Goal: Task Accomplishment & Management: Use online tool/utility

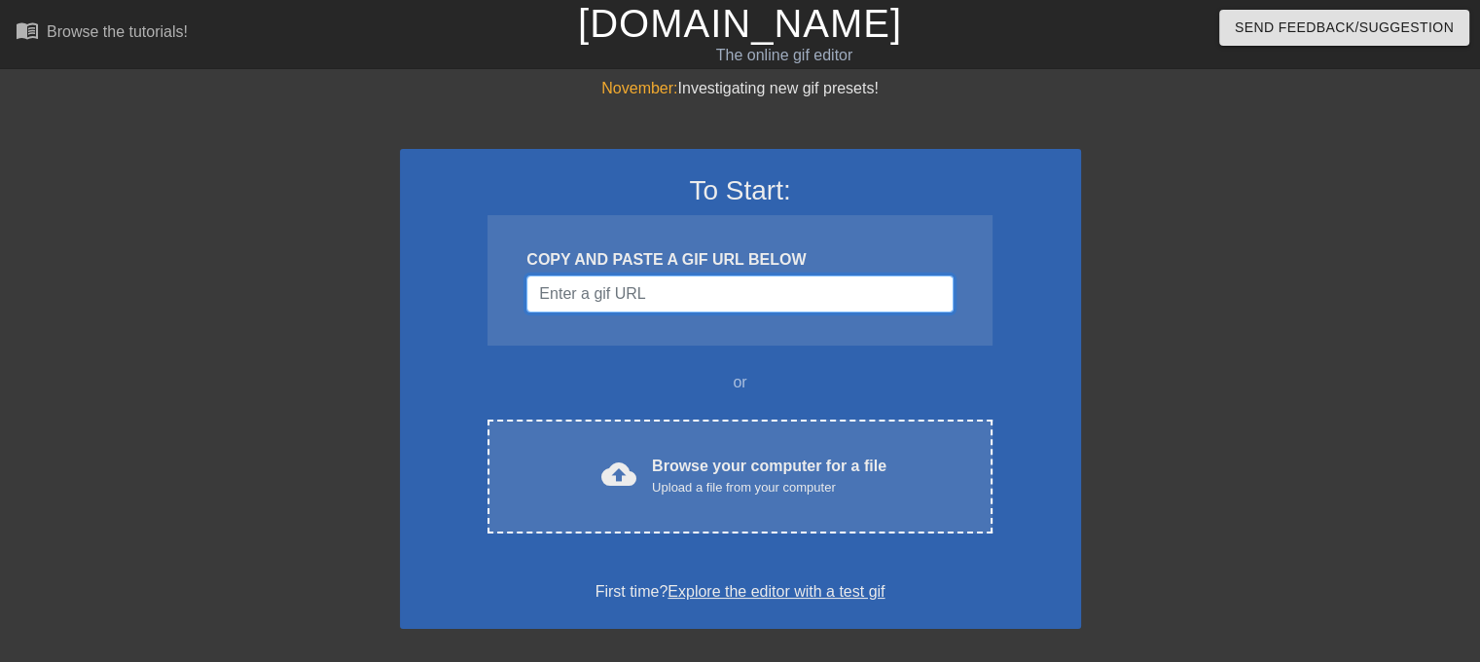
click at [677, 307] on input "Username" at bounding box center [740, 293] width 426 height 37
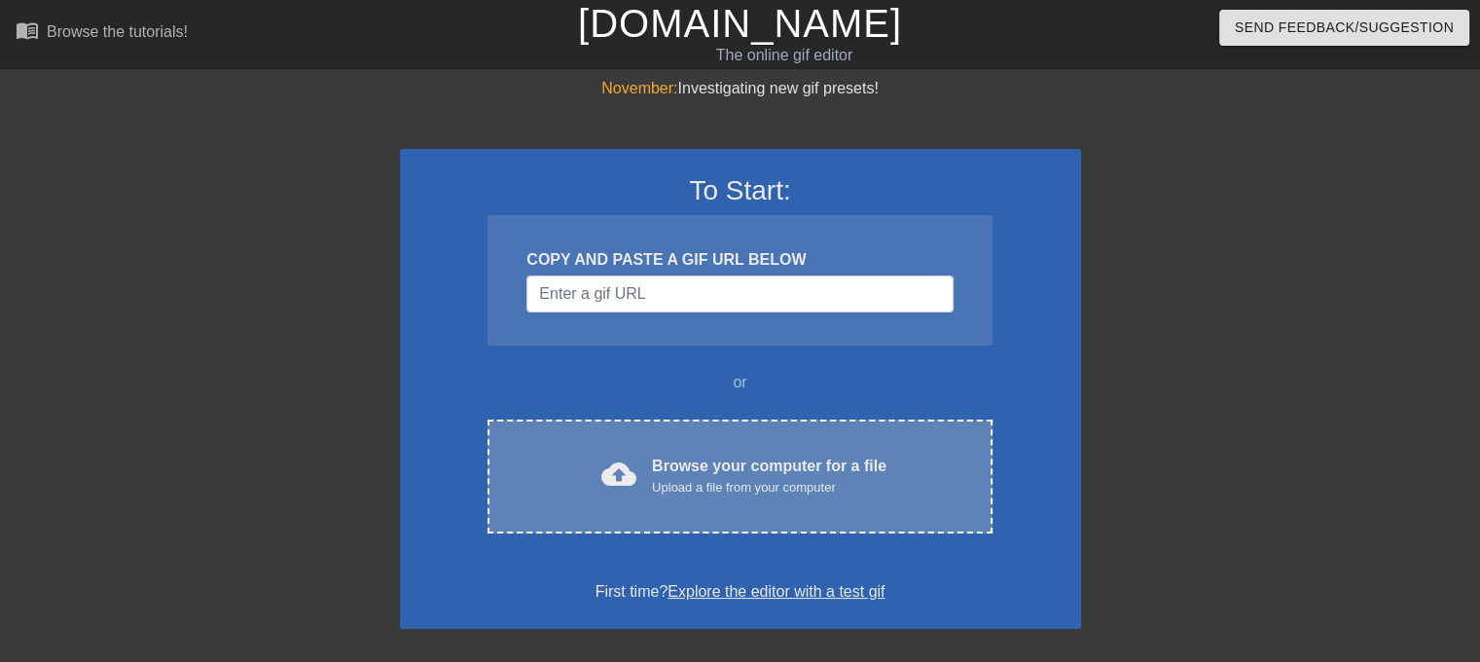
click at [707, 452] on div "cloud_upload Browse your computer for a file Upload a file from your computer C…" at bounding box center [740, 476] width 504 height 114
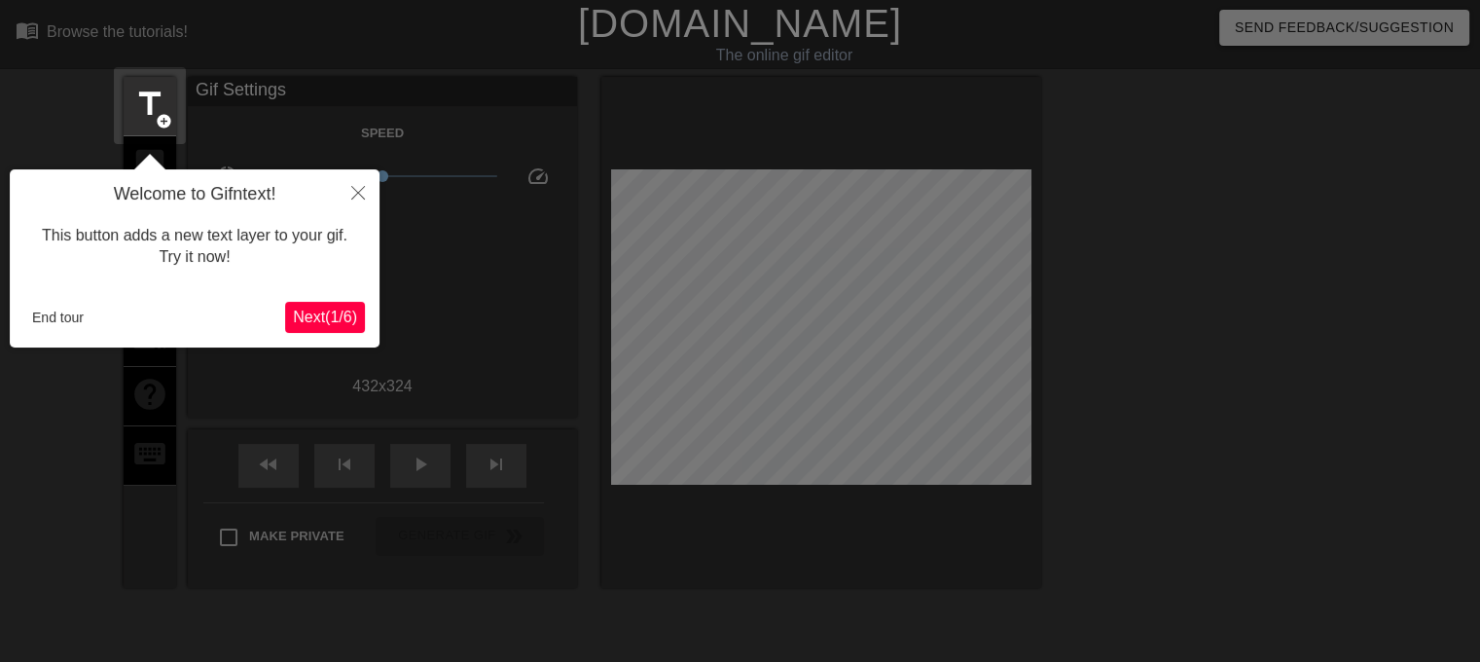
scroll to position [47, 0]
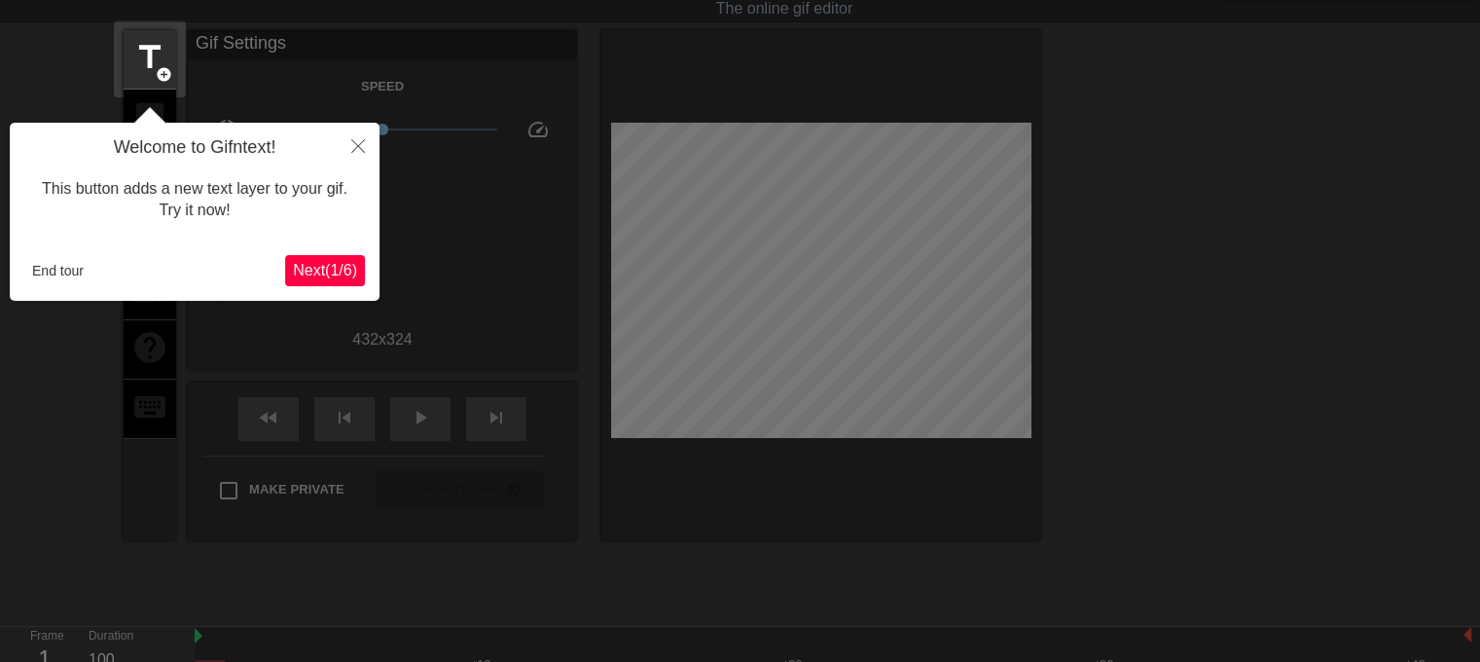
click at [331, 278] on span "Next ( 1 / 6 )" at bounding box center [325, 270] width 64 height 17
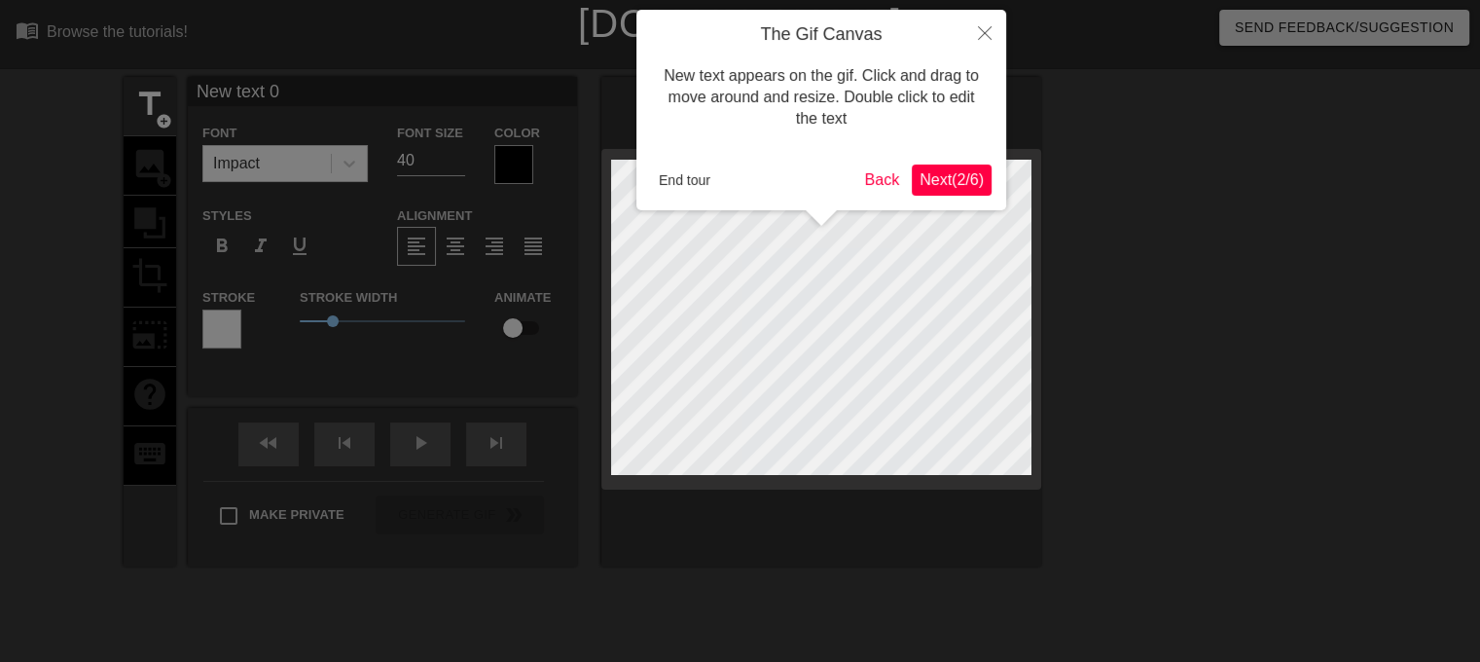
click at [947, 181] on span "Next ( 2 / 6 )" at bounding box center [952, 179] width 64 height 17
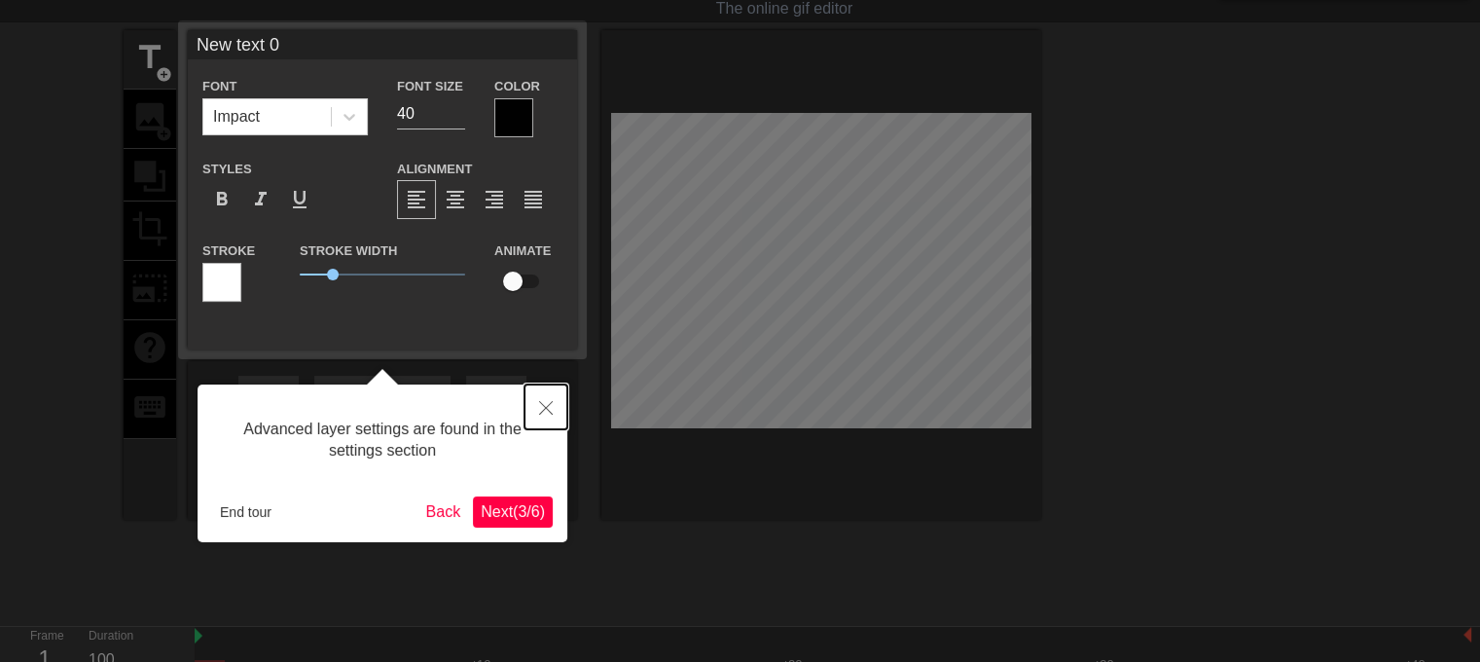
click at [550, 406] on icon "Close" at bounding box center [546, 408] width 14 height 14
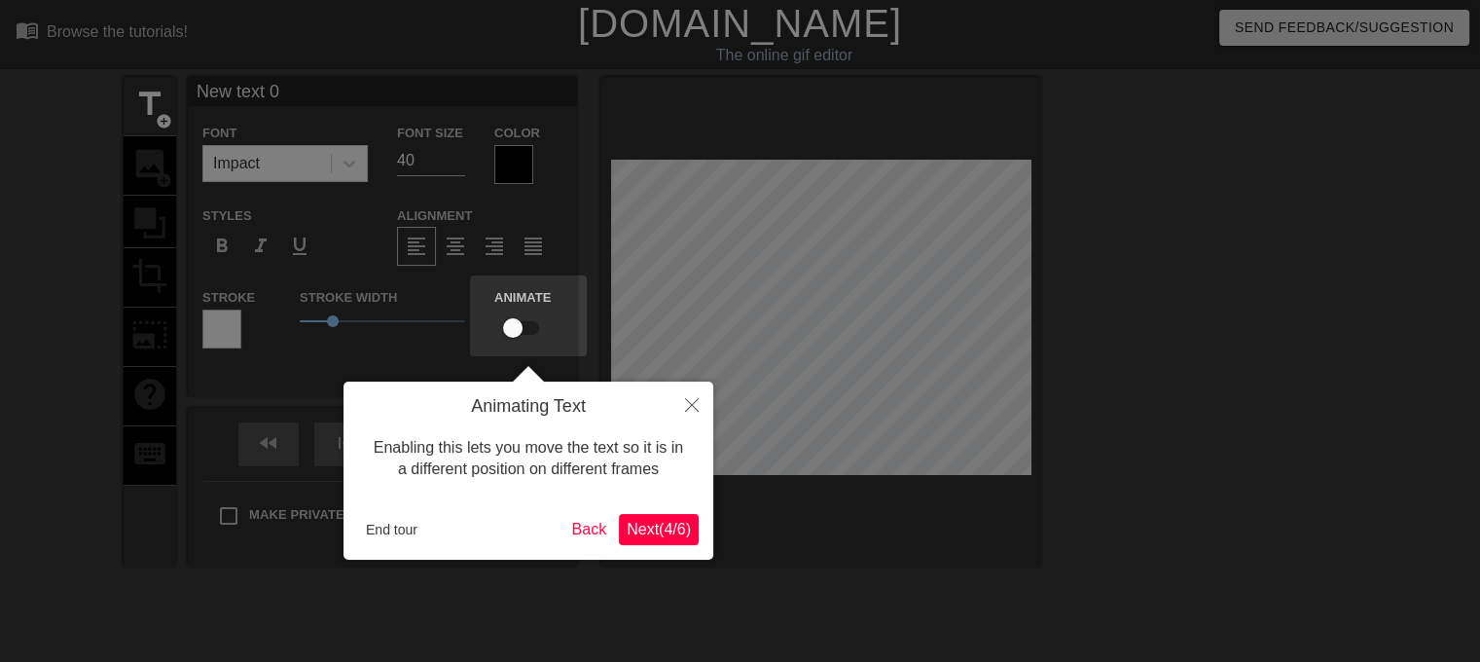
click at [646, 546] on div "Animating Text Enabling this lets you move the text so it is in a different pos…" at bounding box center [529, 471] width 370 height 178
click at [656, 516] on button "Next ( 4 / 6 )" at bounding box center [659, 529] width 80 height 31
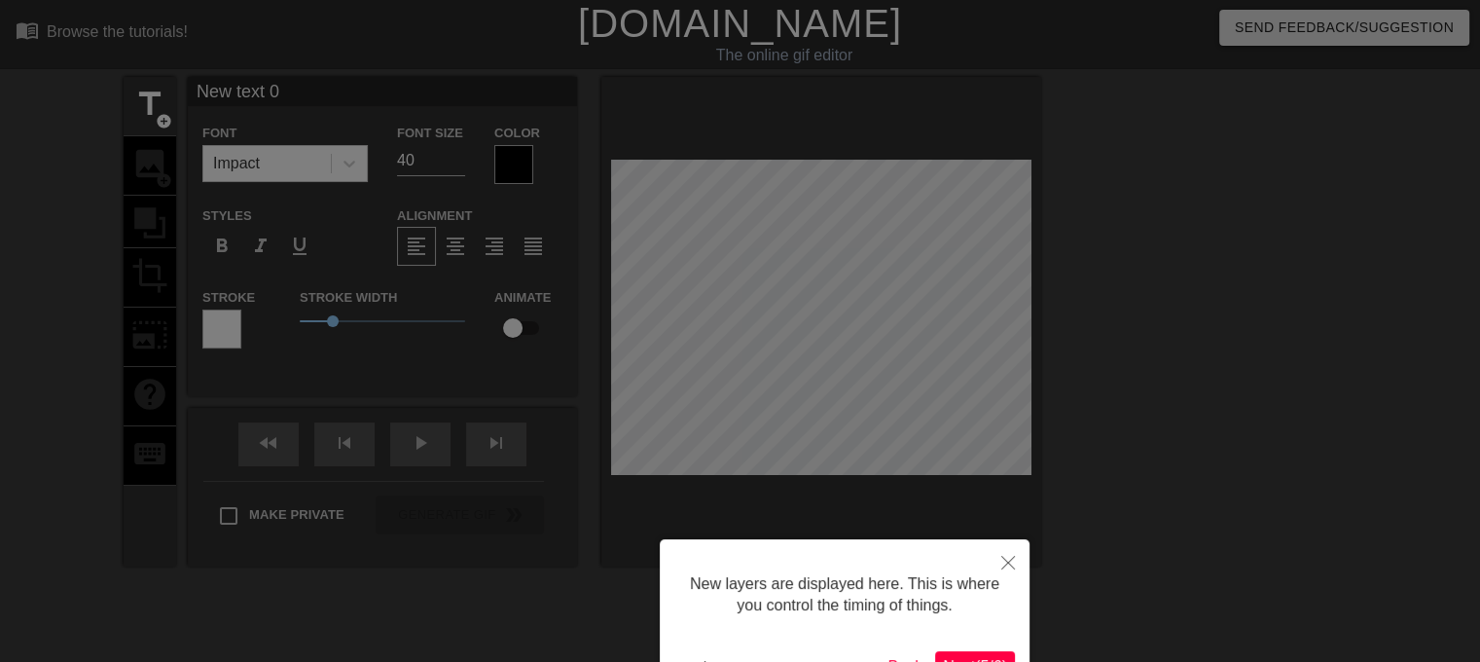
scroll to position [131, 0]
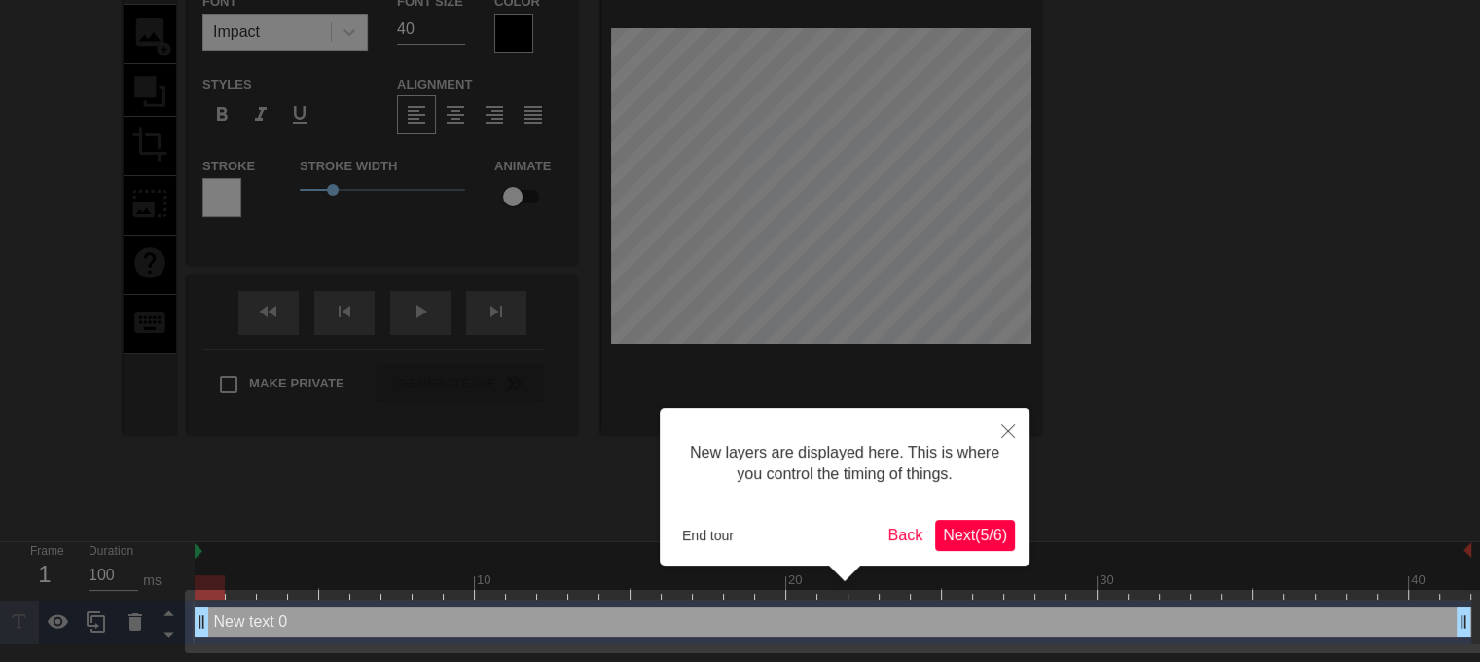
click at [983, 534] on span "Next ( 5 / 6 )" at bounding box center [975, 535] width 64 height 17
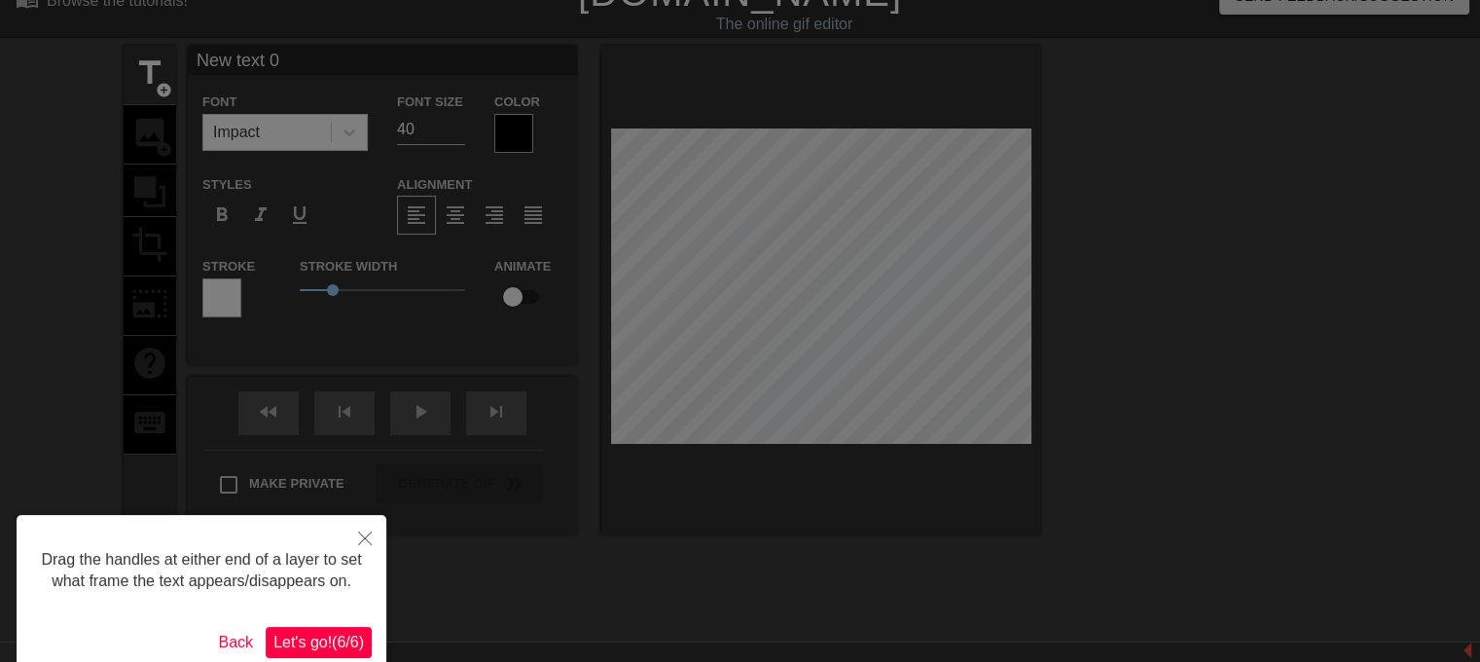
scroll to position [97, 0]
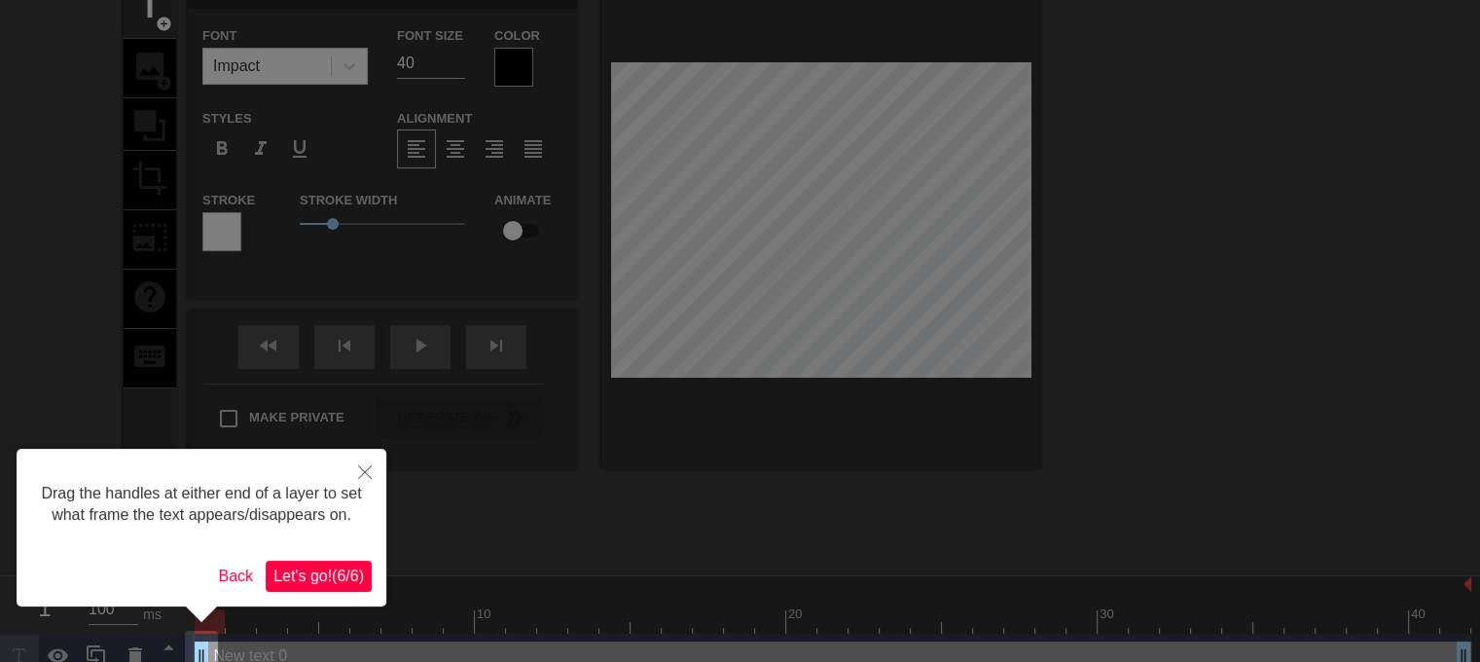
click at [336, 579] on span "Let's go! ( 6 / 6 )" at bounding box center [318, 575] width 91 height 17
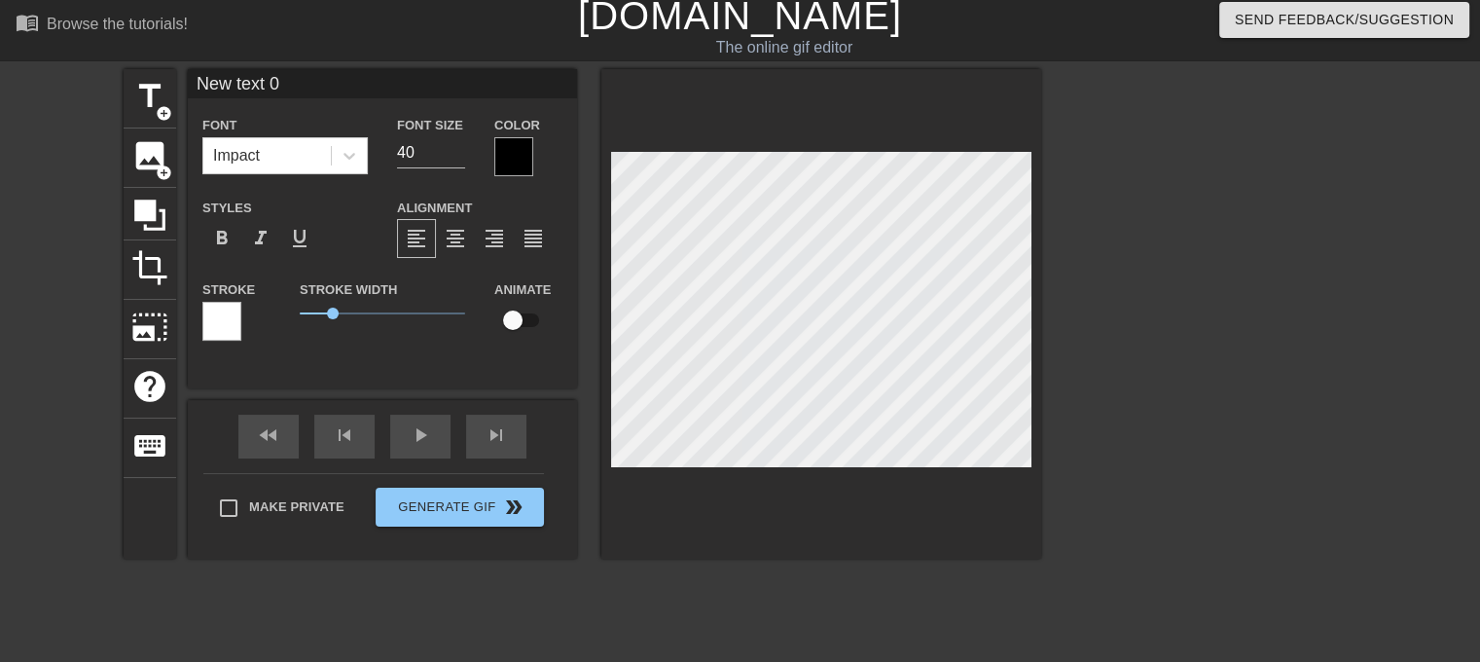
scroll to position [0, 0]
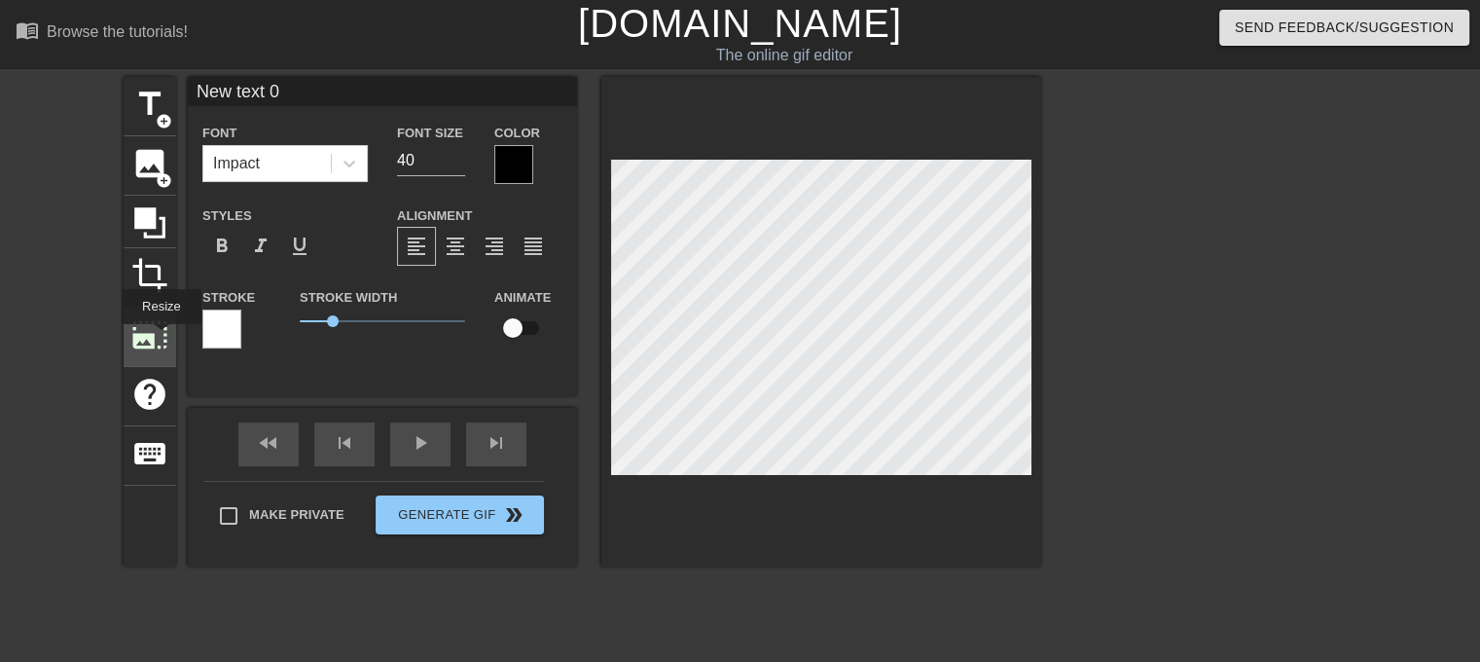
click at [160, 338] on span "photo_size_select_large" at bounding box center [149, 334] width 37 height 37
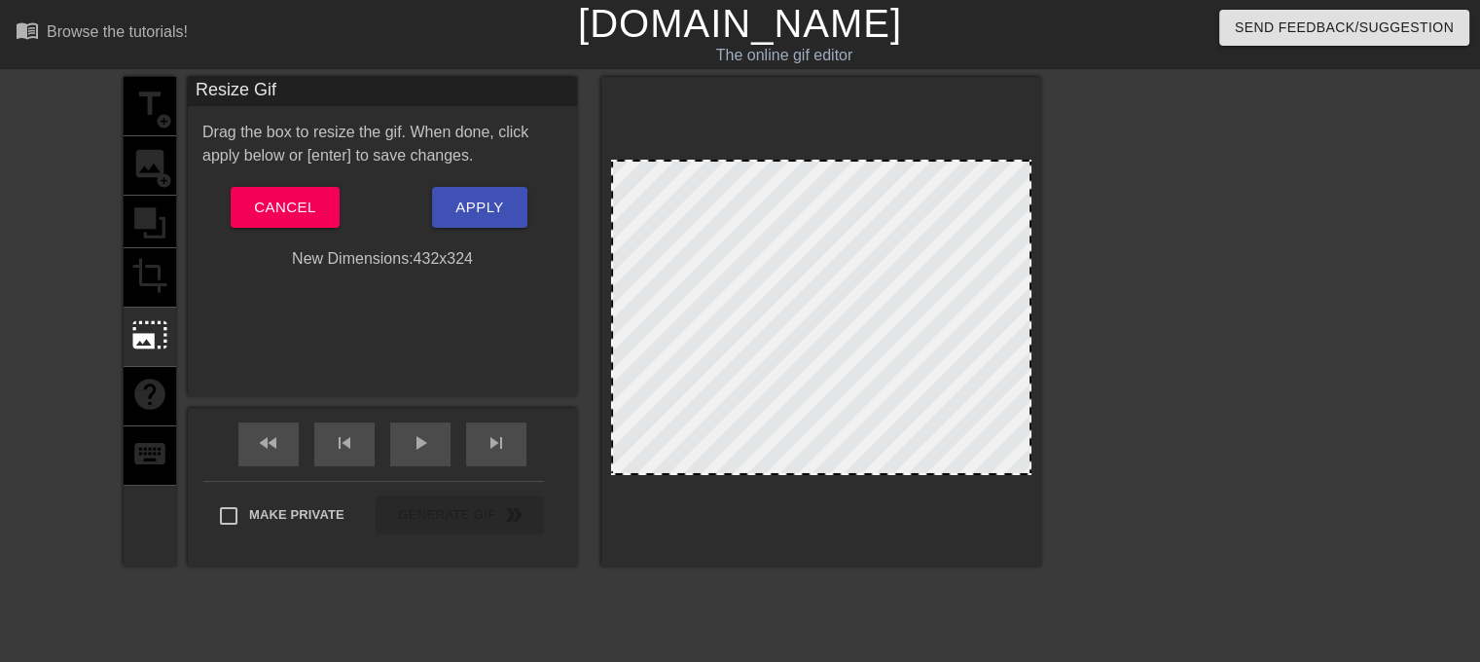
drag, startPoint x: 710, startPoint y: 160, endPoint x: 711, endPoint y: 131, distance: 28.3
click at [711, 131] on div at bounding box center [821, 322] width 440 height 490
drag, startPoint x: 650, startPoint y: 160, endPoint x: 651, endPoint y: 145, distance: 14.6
click at [651, 145] on div at bounding box center [821, 322] width 440 height 490
drag, startPoint x: 674, startPoint y: 147, endPoint x: 728, endPoint y: 118, distance: 61.0
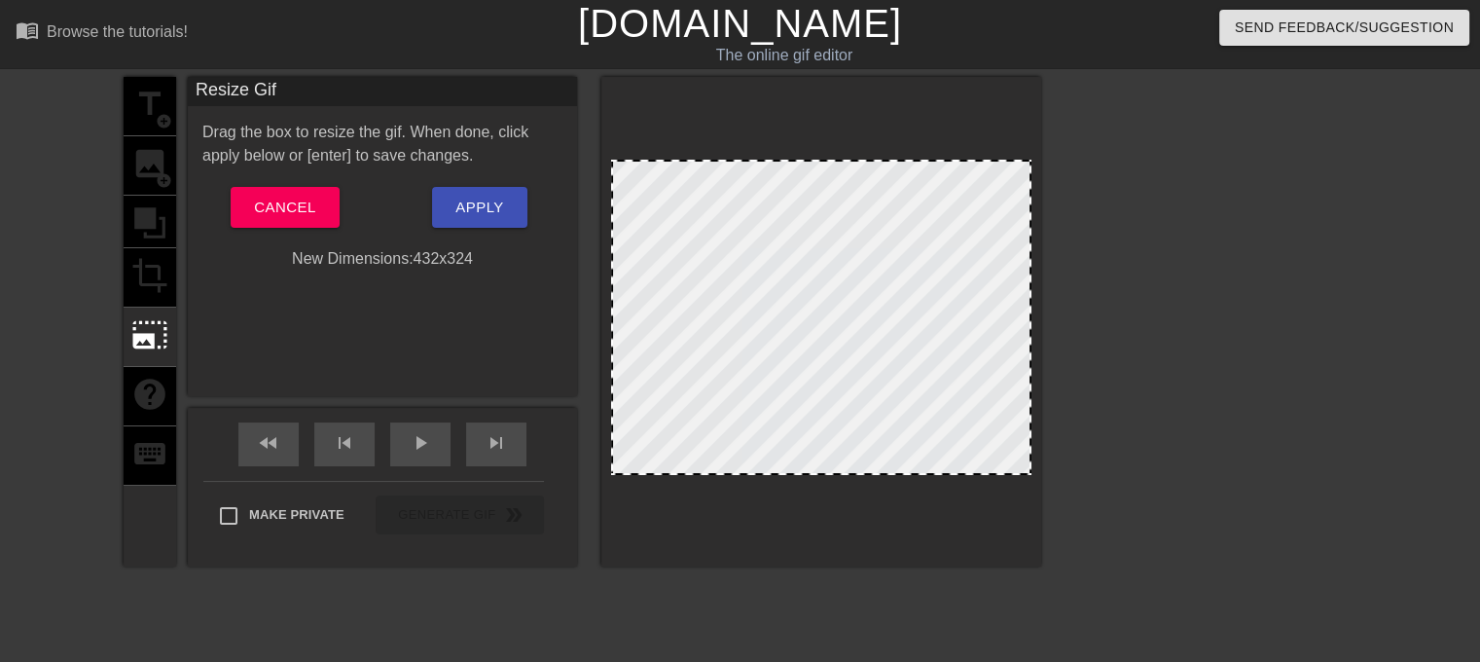
click at [728, 118] on div at bounding box center [821, 322] width 440 height 490
drag, startPoint x: 621, startPoint y: 156, endPoint x: 674, endPoint y: 187, distance: 61.1
click at [634, 182] on div at bounding box center [821, 322] width 440 height 490
drag, startPoint x: 783, startPoint y: 175, endPoint x: 778, endPoint y: 201, distance: 26.7
click at [778, 201] on div at bounding box center [821, 317] width 420 height 315
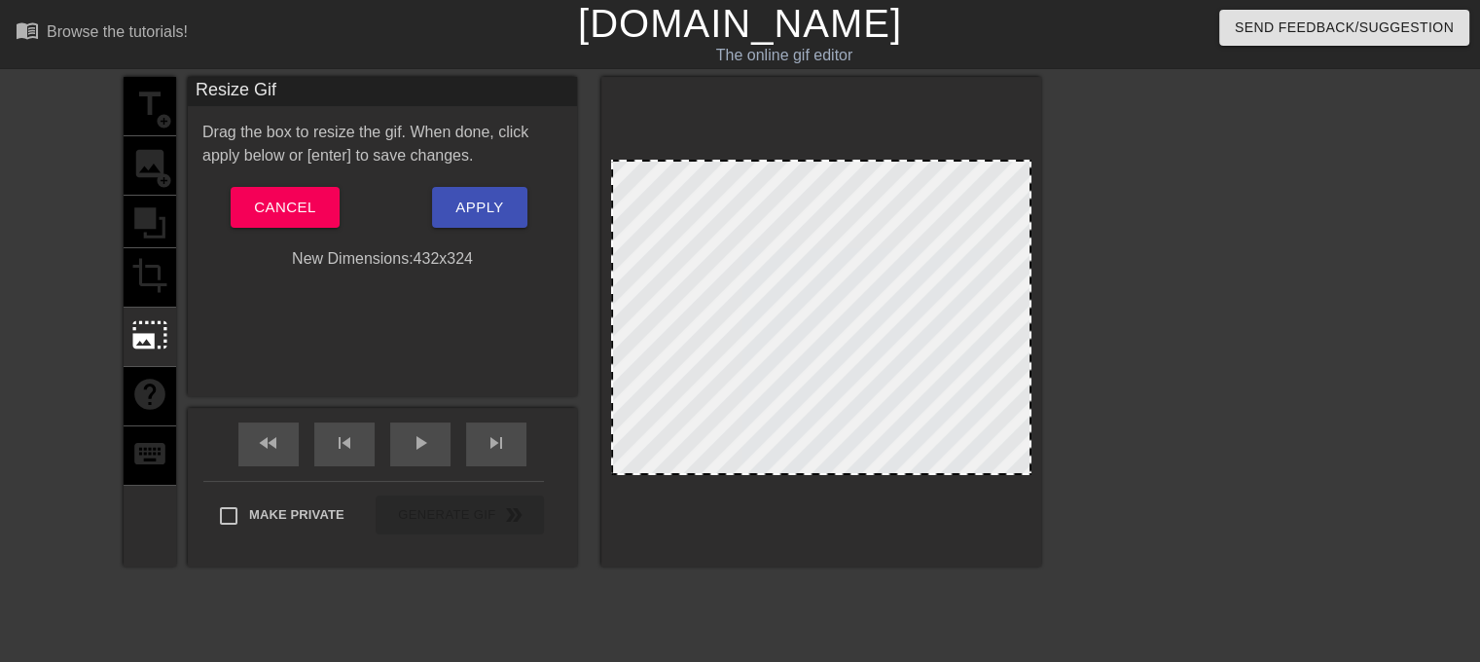
drag, startPoint x: 451, startPoint y: 267, endPoint x: 467, endPoint y: 258, distance: 18.7
click at [452, 267] on div "New Dimensions: 432 x 324" at bounding box center [382, 258] width 389 height 23
drag, startPoint x: 467, startPoint y: 258, endPoint x: 409, endPoint y: 253, distance: 58.6
click at [448, 260] on div "New Dimensions: 432 x 324" at bounding box center [382, 258] width 389 height 23
drag, startPoint x: 409, startPoint y: 253, endPoint x: 363, endPoint y: 244, distance: 46.6
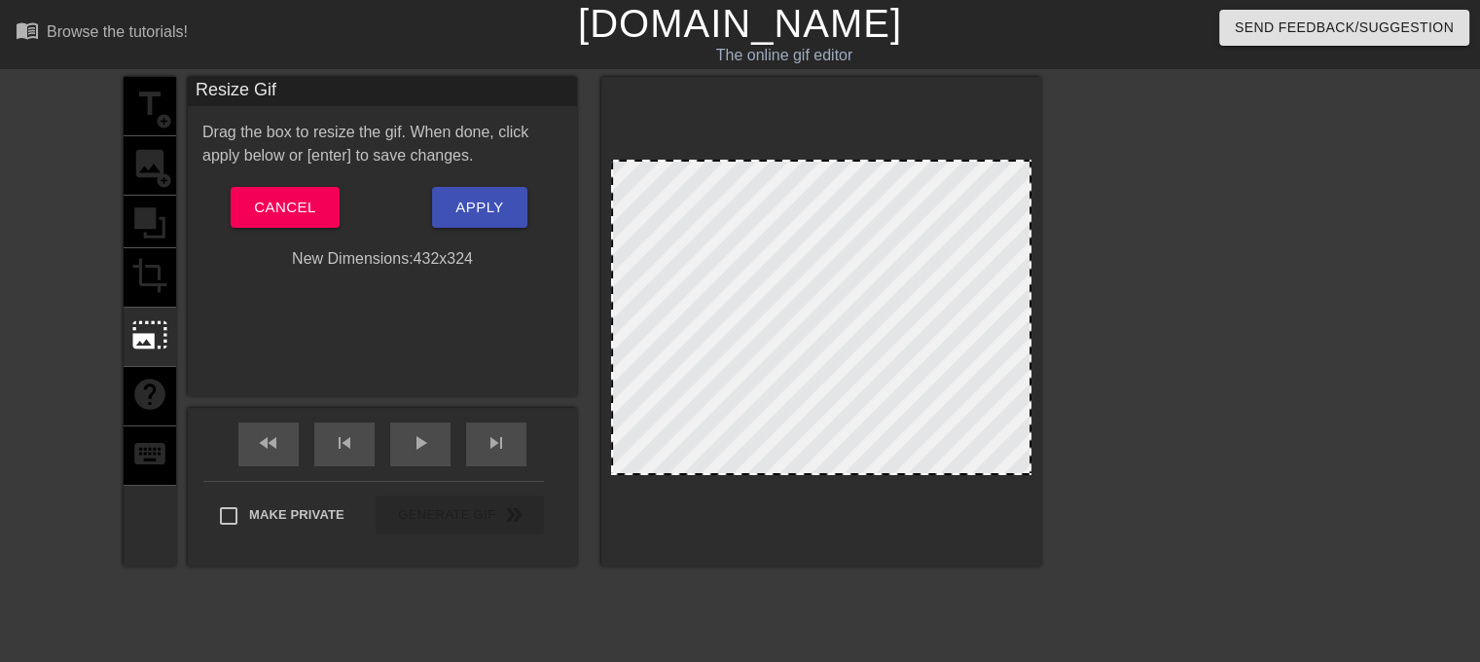
click at [409, 253] on div "New Dimensions: 432 x 324" at bounding box center [382, 258] width 389 height 23
click at [700, 493] on div at bounding box center [821, 322] width 440 height 490
click at [468, 217] on span "Apply" at bounding box center [479, 207] width 48 height 25
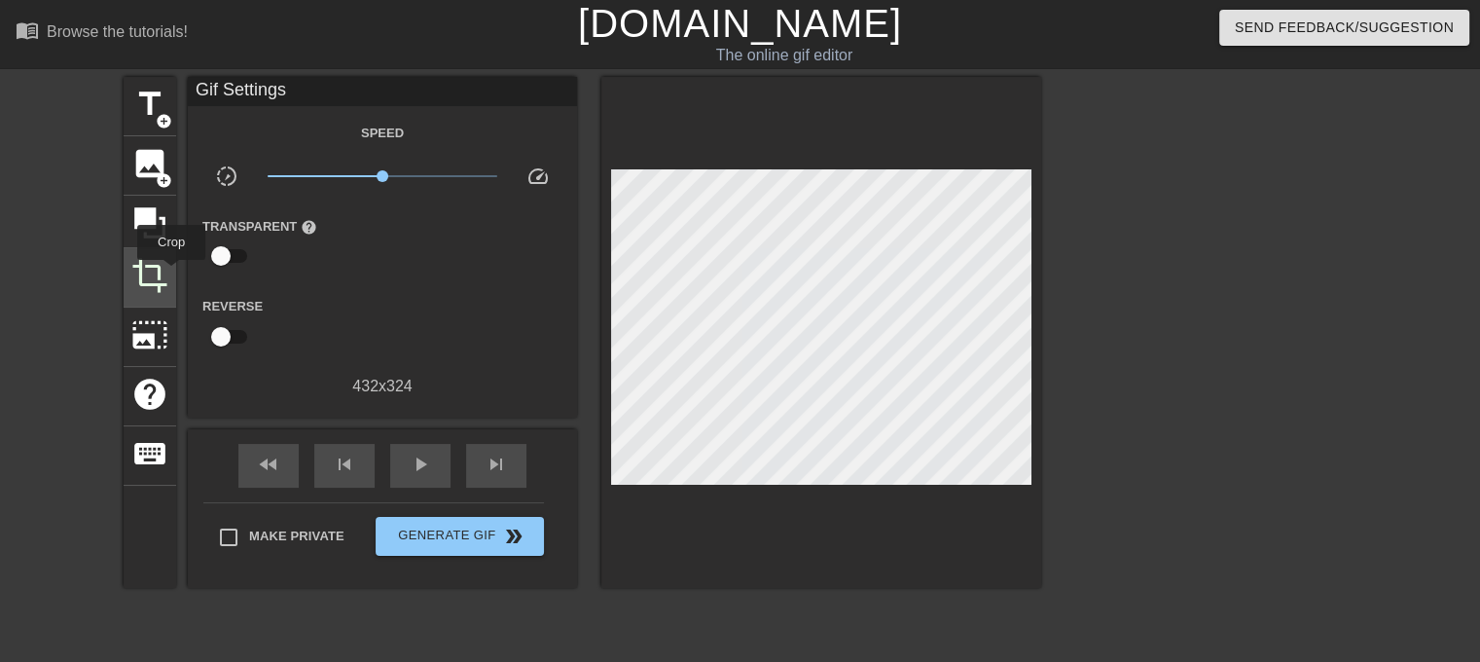
click at [171, 273] on div "crop" at bounding box center [150, 277] width 53 height 59
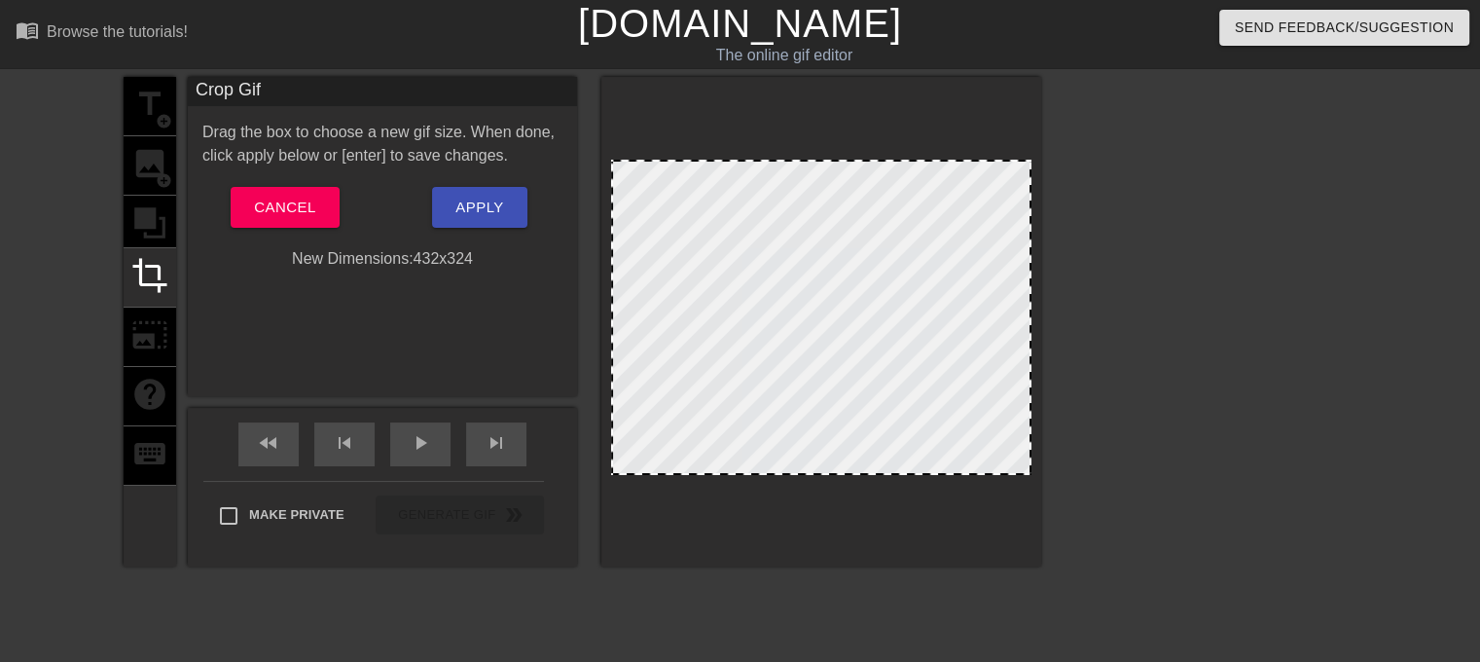
drag, startPoint x: 696, startPoint y: 159, endPoint x: 538, endPoint y: 162, distance: 157.7
click at [700, 99] on div at bounding box center [821, 322] width 440 height 490
click at [444, 209] on button "Apply" at bounding box center [479, 207] width 94 height 41
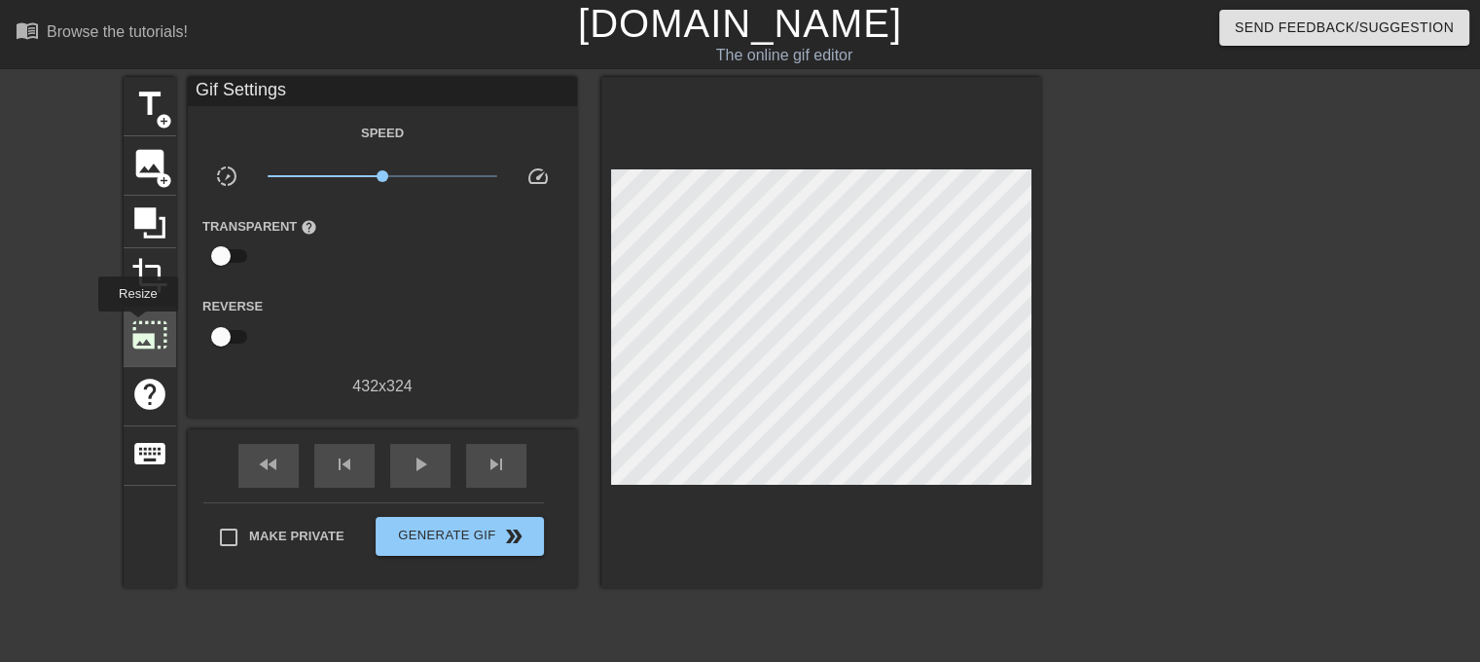
click at [136, 326] on span "photo_size_select_large" at bounding box center [149, 334] width 37 height 37
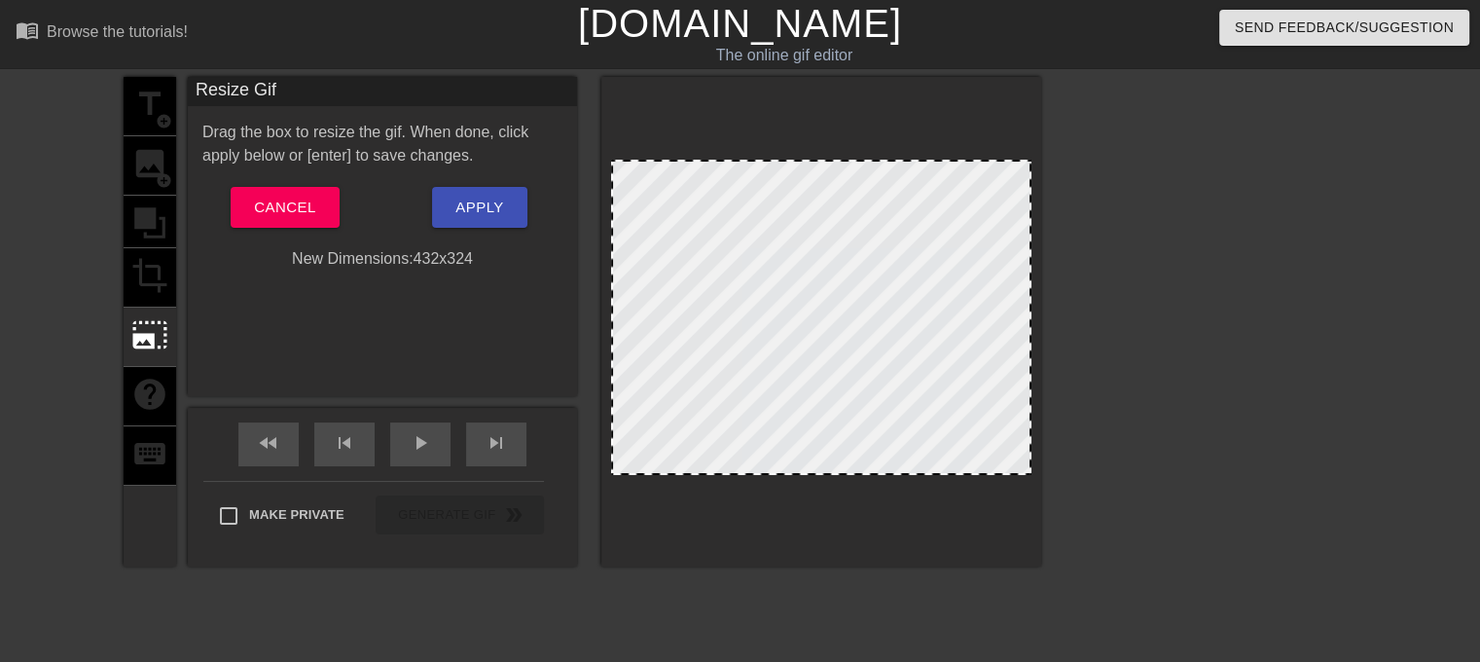
drag, startPoint x: 673, startPoint y: 157, endPoint x: 664, endPoint y: 221, distance: 64.8
click at [664, 221] on div at bounding box center [821, 322] width 440 height 490
click at [481, 198] on span "Apply" at bounding box center [479, 207] width 48 height 25
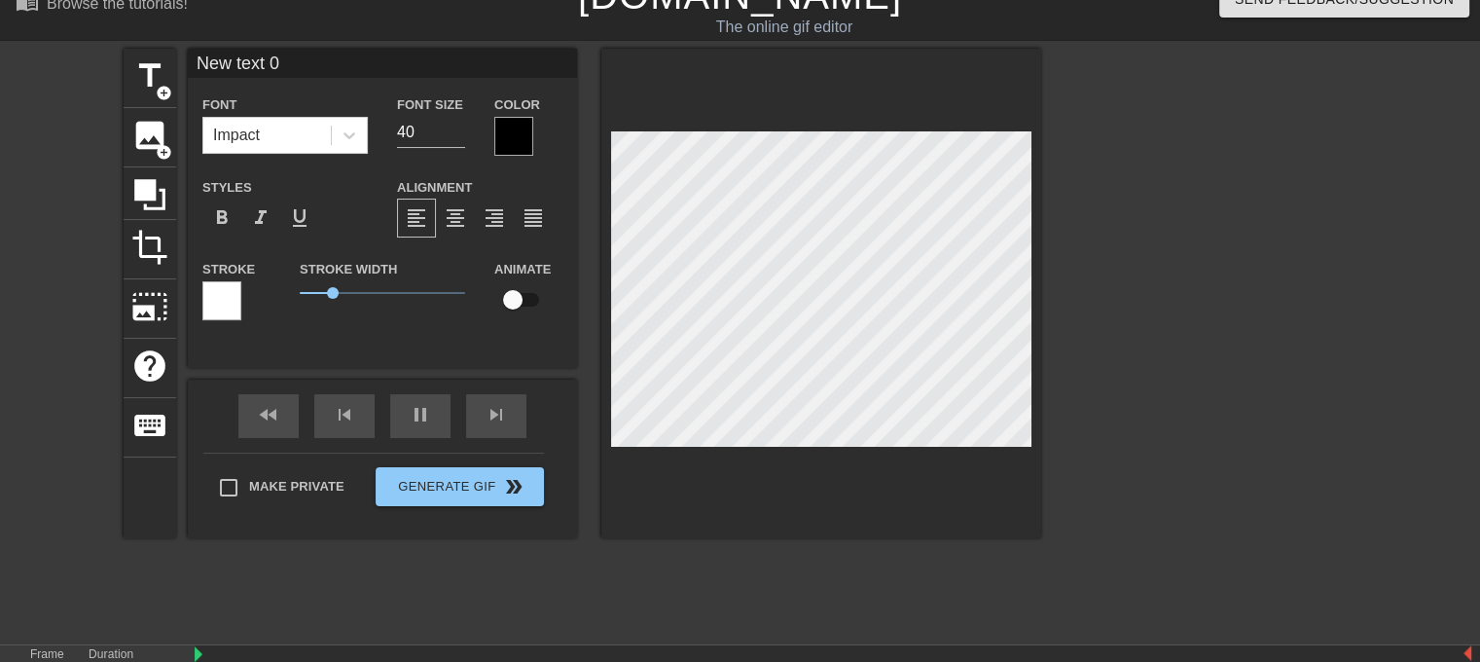
scroll to position [19, 0]
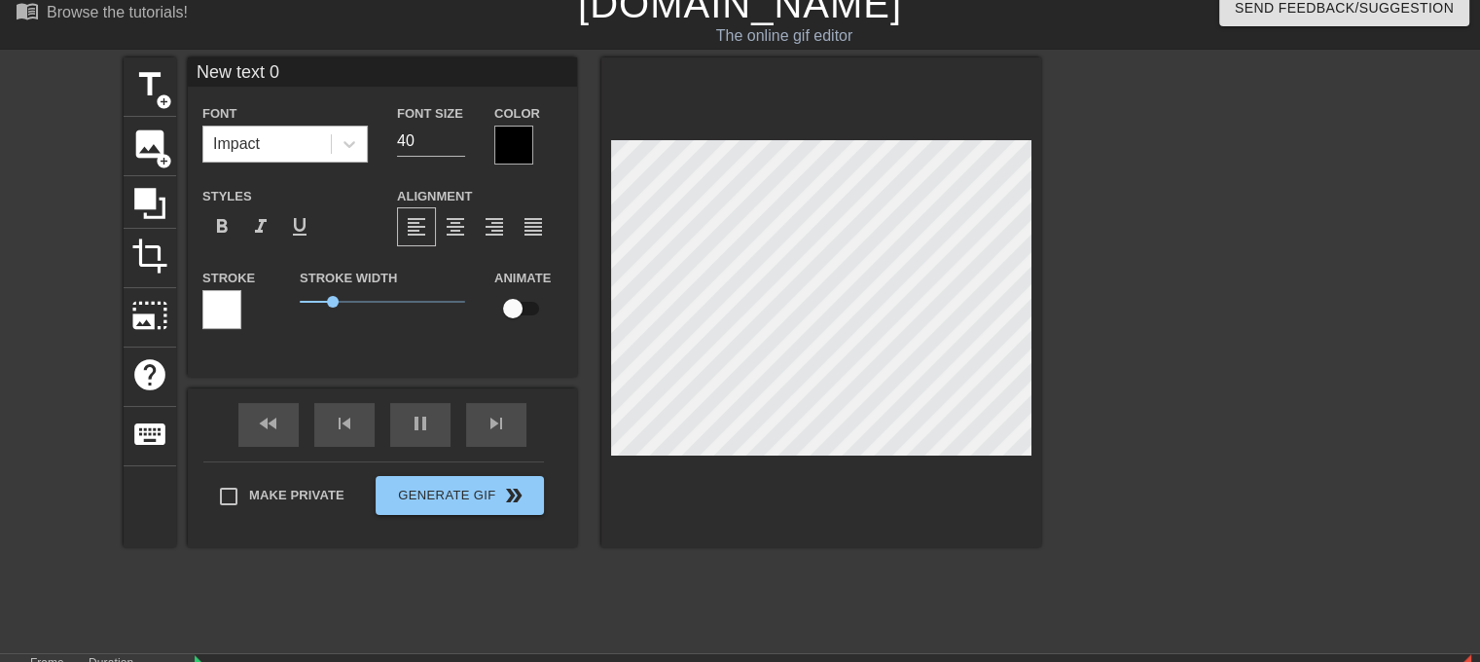
click at [312, 152] on div "Impact" at bounding box center [266, 144] width 127 height 35
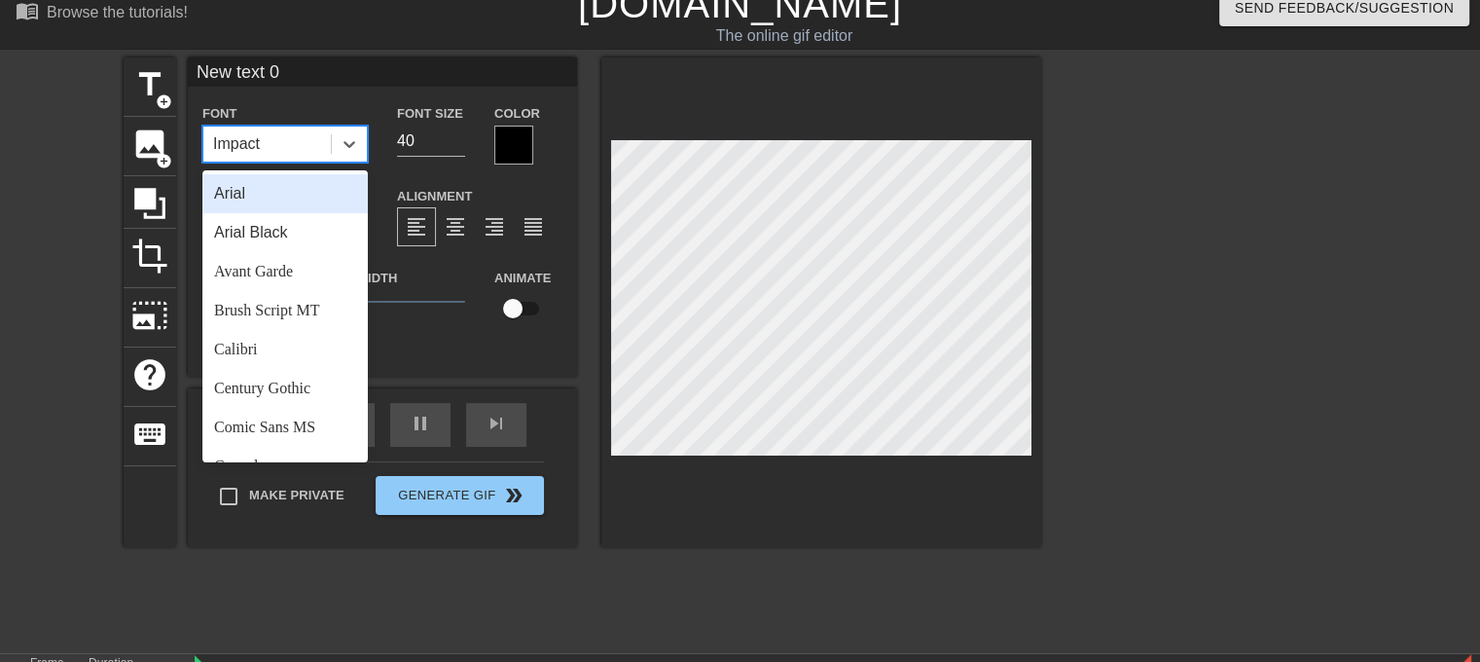
click at [293, 200] on div "Arial" at bounding box center [284, 193] width 165 height 39
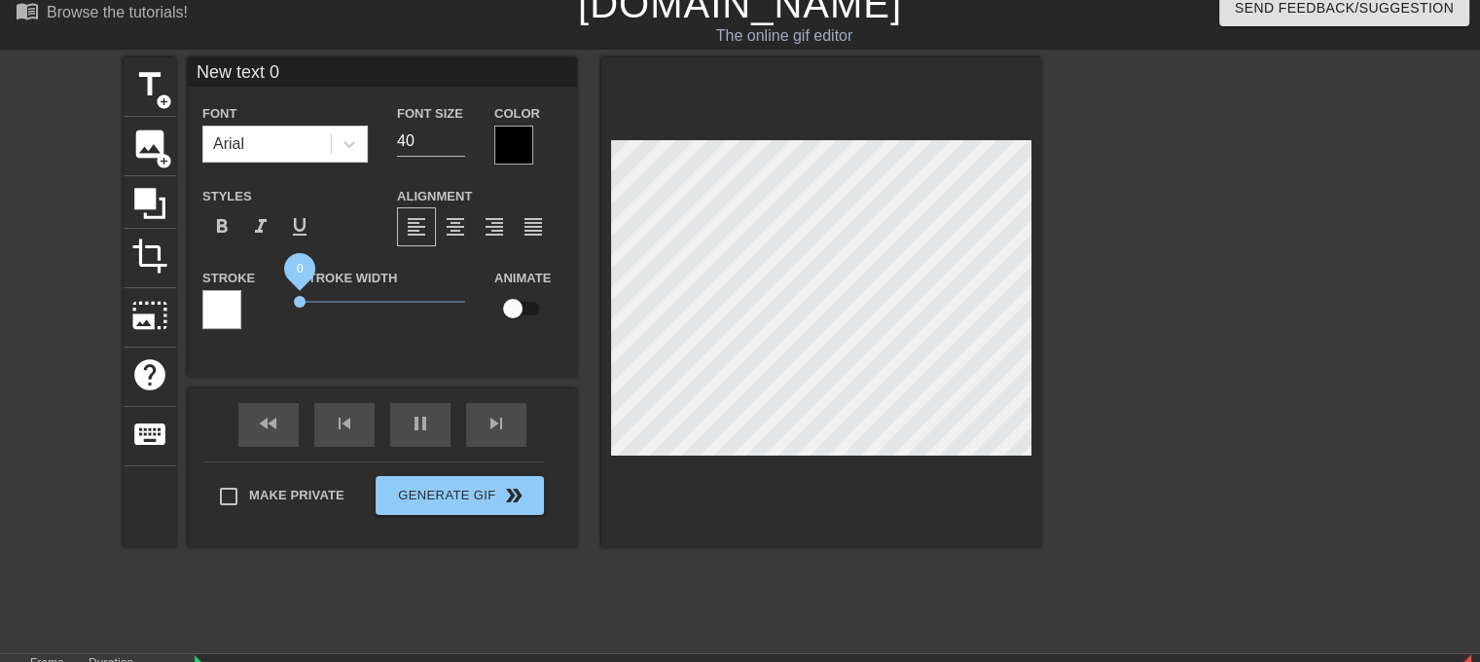
drag, startPoint x: 339, startPoint y: 304, endPoint x: 241, endPoint y: 309, distance: 97.4
click at [241, 309] on div "Stroke Stroke Width 0 Animate" at bounding box center [382, 306] width 389 height 81
drag, startPoint x: 274, startPoint y: 73, endPoint x: 141, endPoint y: 93, distance: 134.9
click at [141, 93] on div "title add_circle image add_circle crop photo_size_select_large help keyboard Ne…" at bounding box center [583, 302] width 918 height 490
type input "e"
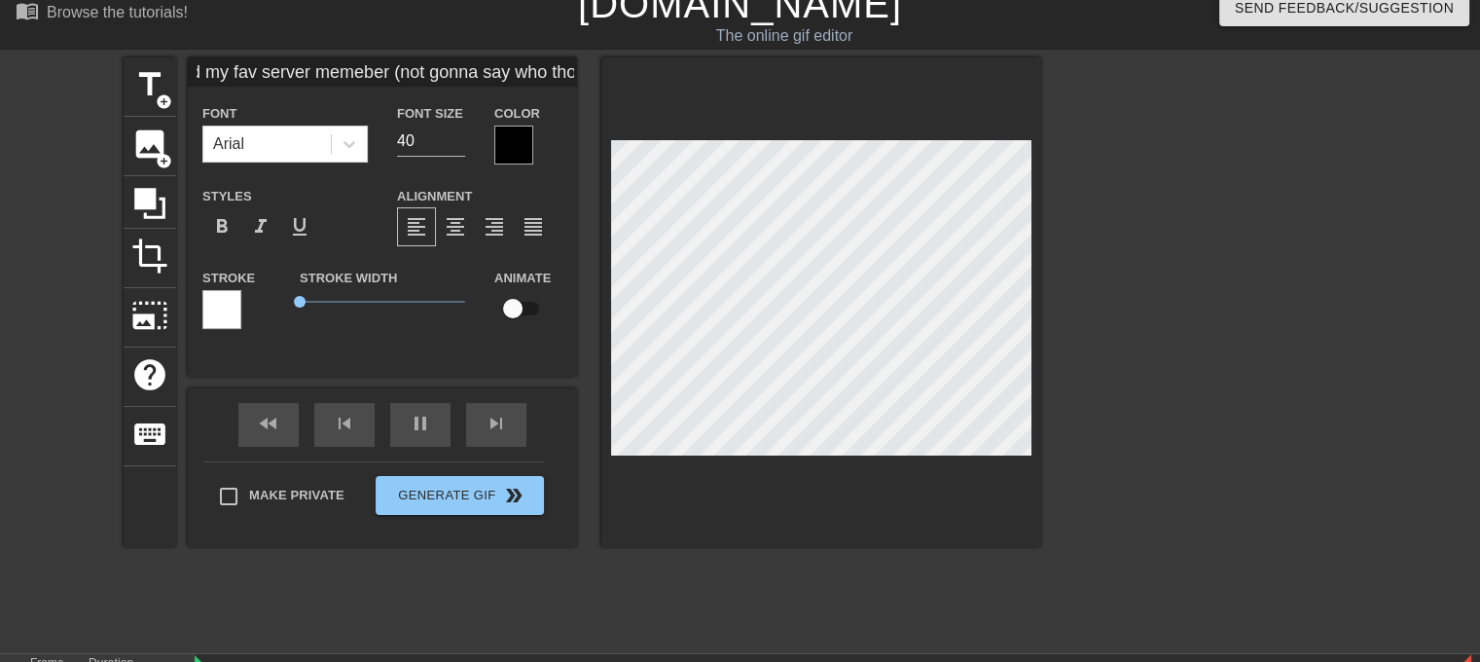
scroll to position [0, 58]
type input "me and my fav server memeber (not gonna say who tho)"
click at [405, 139] on input "40" at bounding box center [431, 141] width 68 height 31
type input "15"
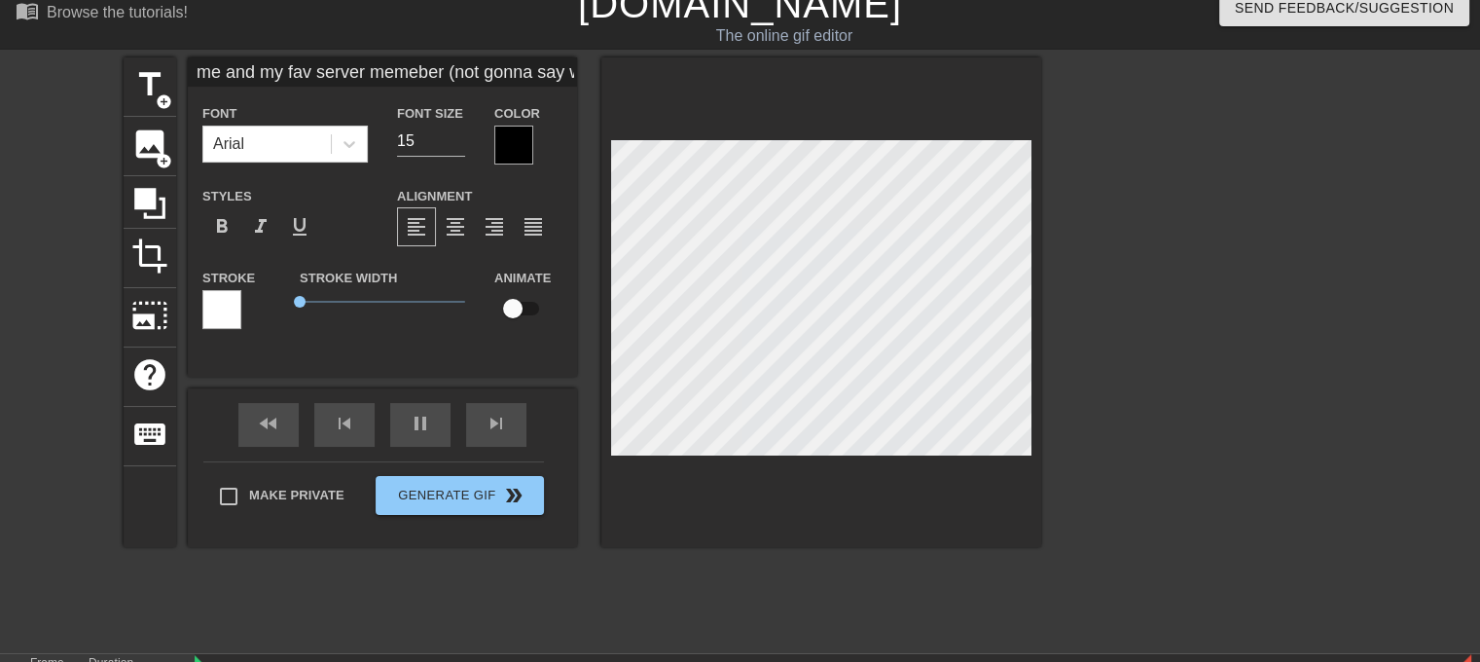
click at [889, 482] on div at bounding box center [821, 302] width 440 height 490
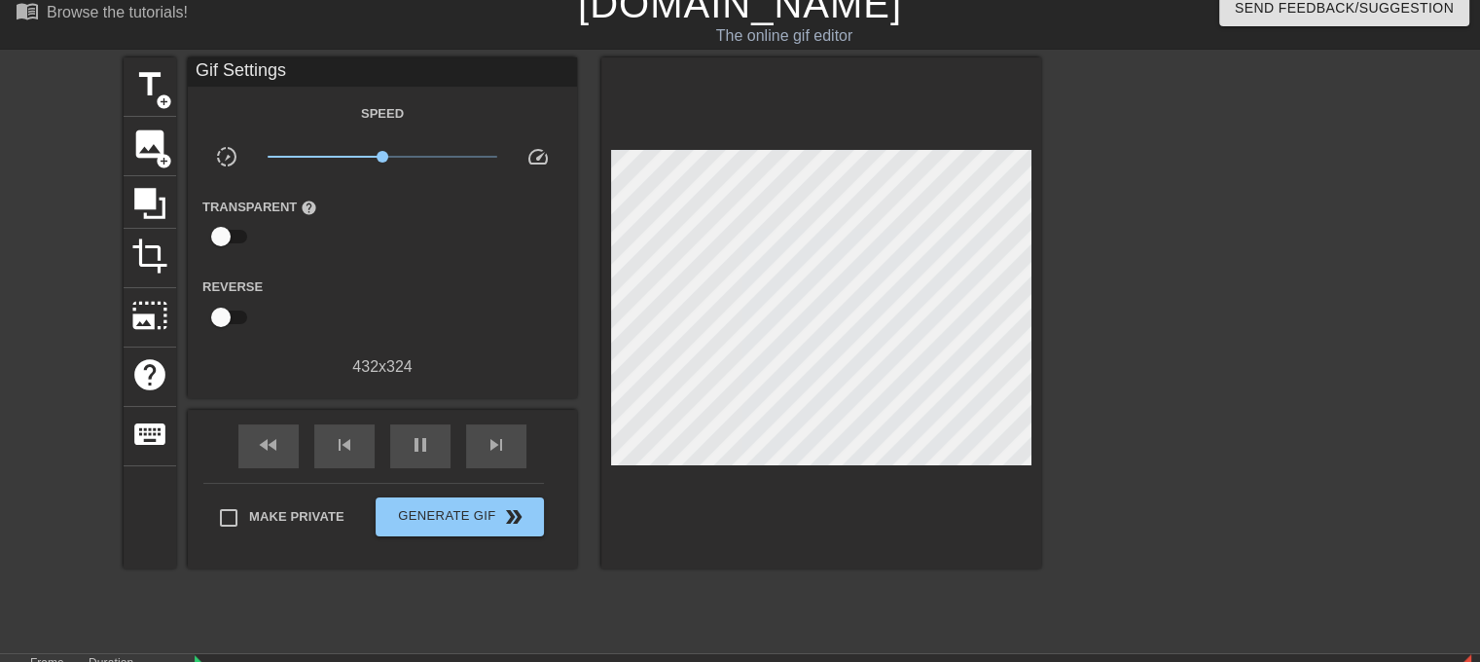
click at [747, 142] on div at bounding box center [821, 312] width 440 height 511
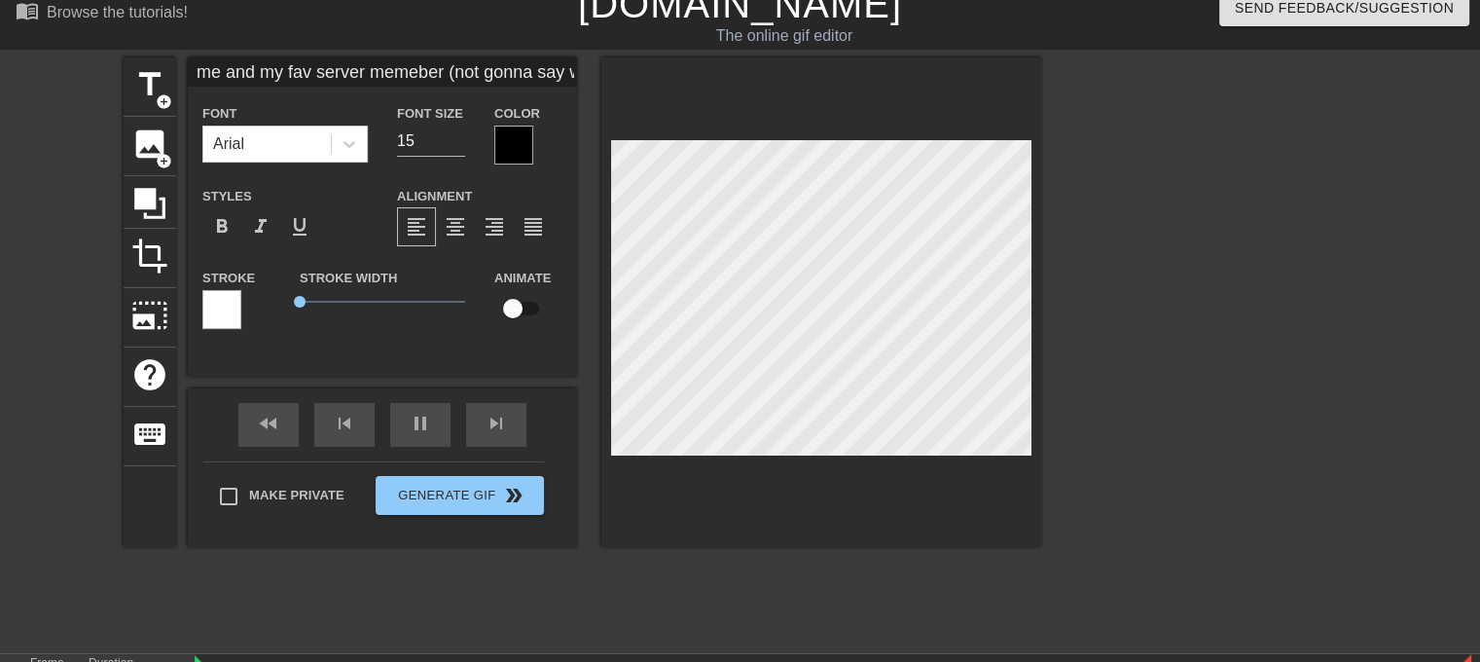
click at [1033, 153] on div at bounding box center [821, 302] width 440 height 490
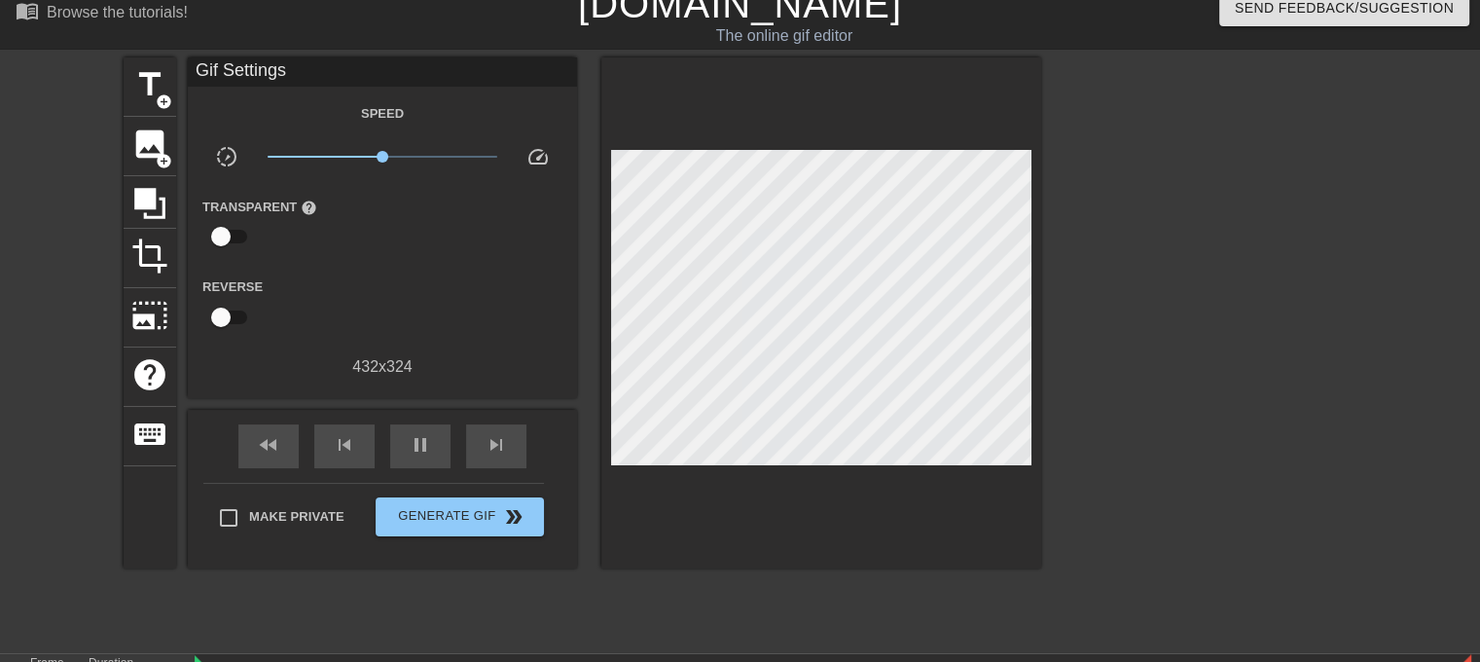
click at [1082, 266] on div at bounding box center [1211, 349] width 292 height 584
click at [146, 88] on span "title" at bounding box center [149, 84] width 37 height 37
click at [132, 79] on span "title" at bounding box center [149, 84] width 37 height 37
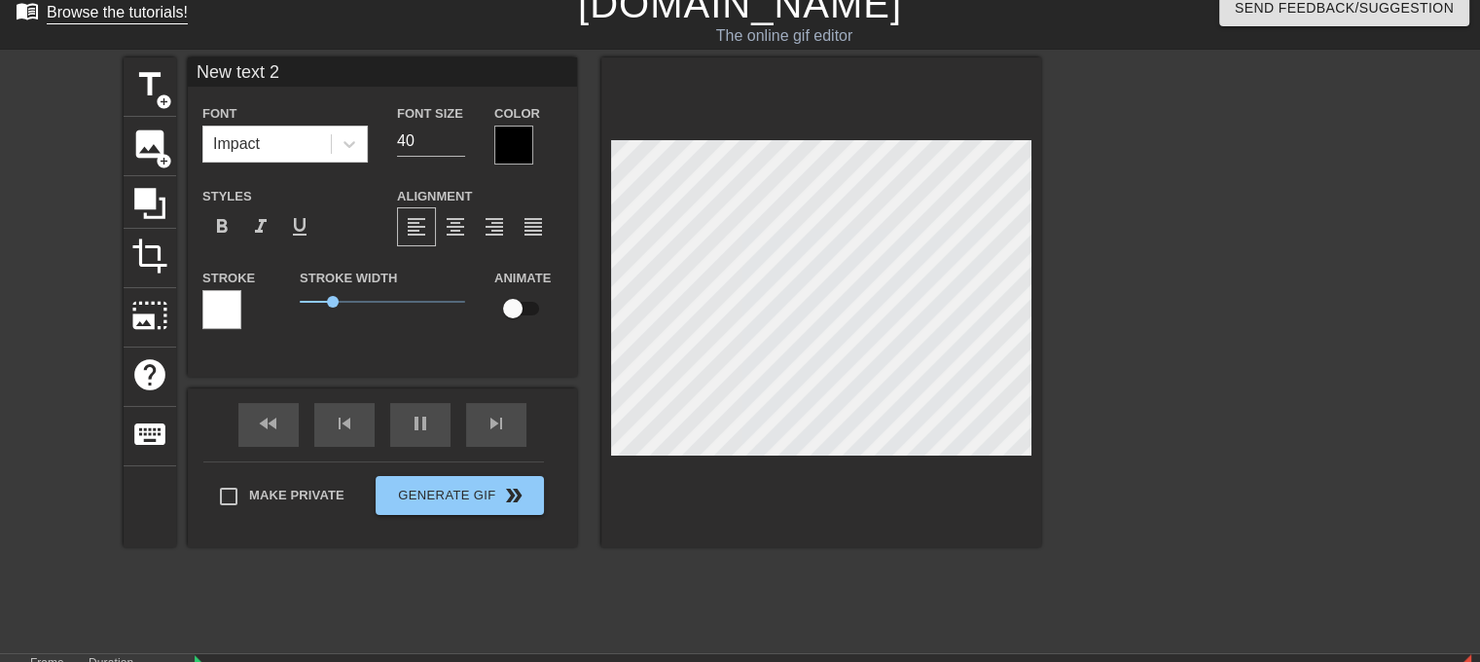
drag, startPoint x: 191, startPoint y: 71, endPoint x: 23, endPoint y: 6, distance: 179.7
click at [91, 46] on div "menu_book Browse the tutorials! [DOMAIN_NAME] The online gif editor Send Feedba…" at bounding box center [740, 412] width 1480 height 863
type input "thats not spit"
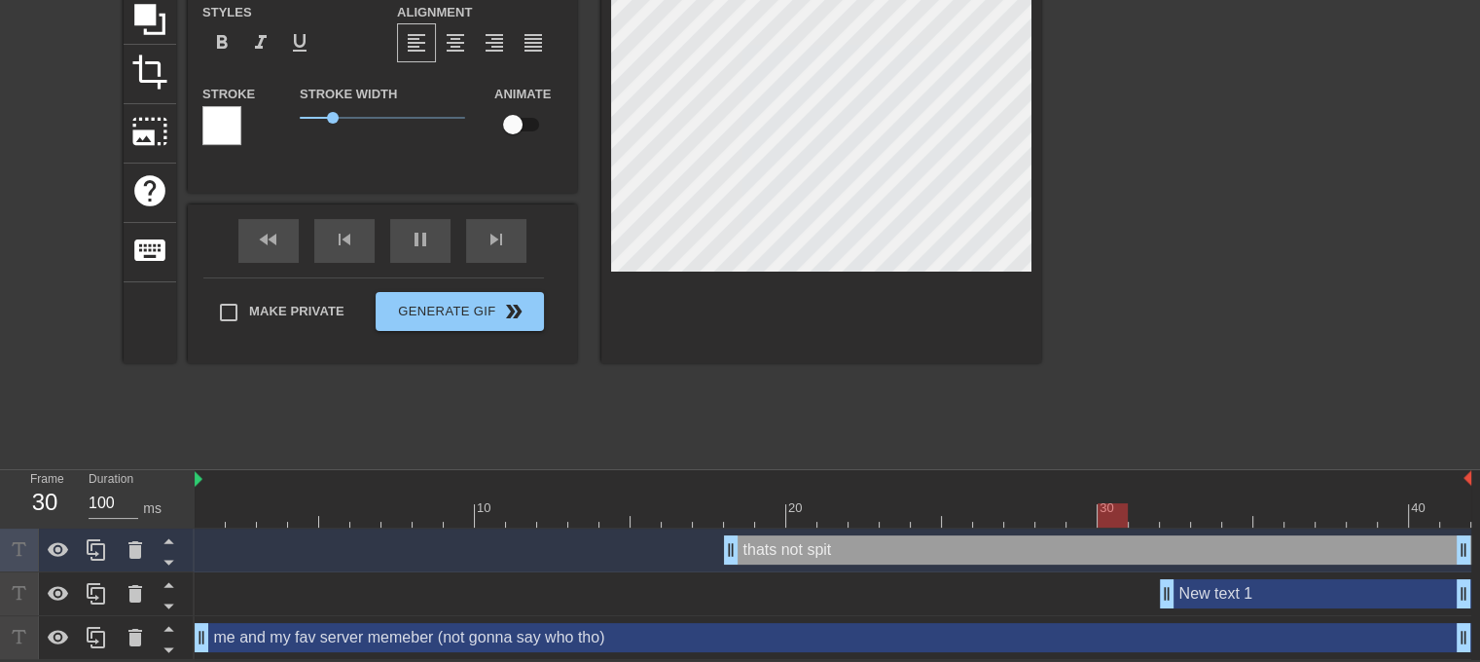
scroll to position [205, 0]
click at [1227, 607] on div "New text 1 drag_handle drag_handle" at bounding box center [833, 594] width 1277 height 44
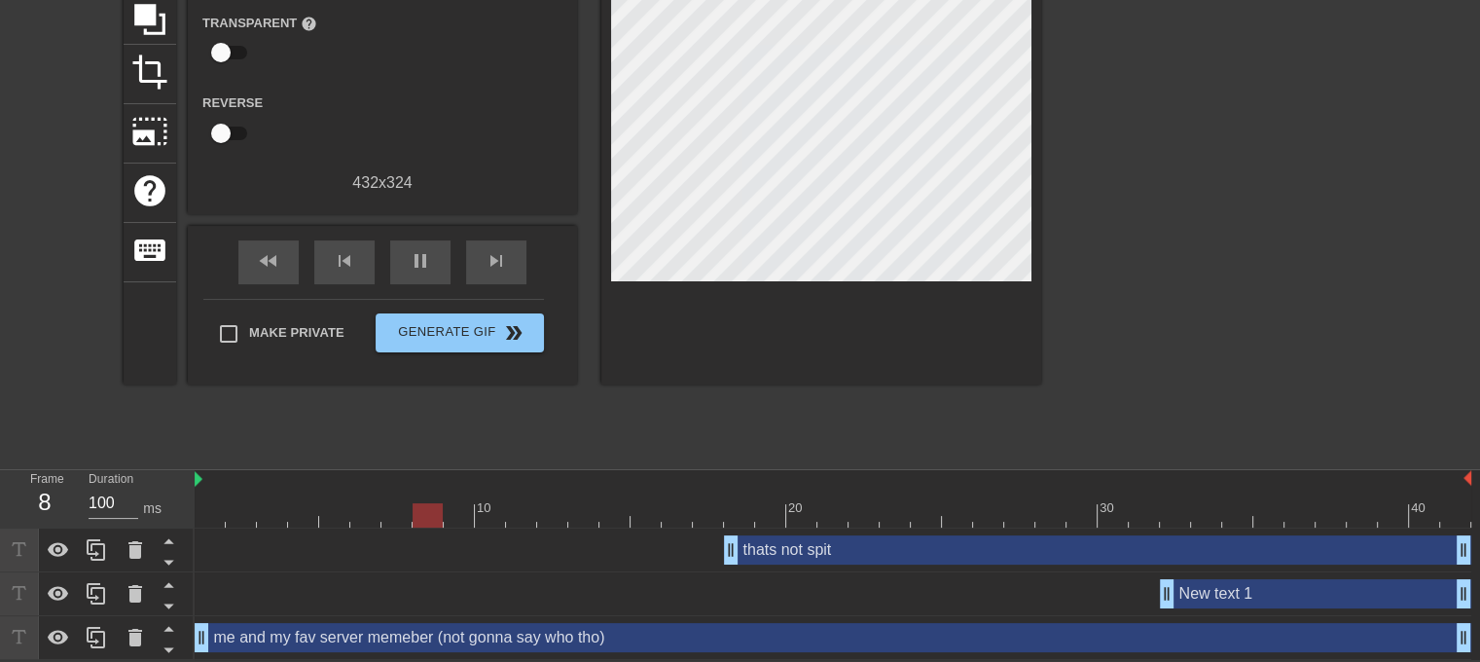
click at [1222, 597] on div "New text 1 drag_handle drag_handle" at bounding box center [1315, 593] width 311 height 29
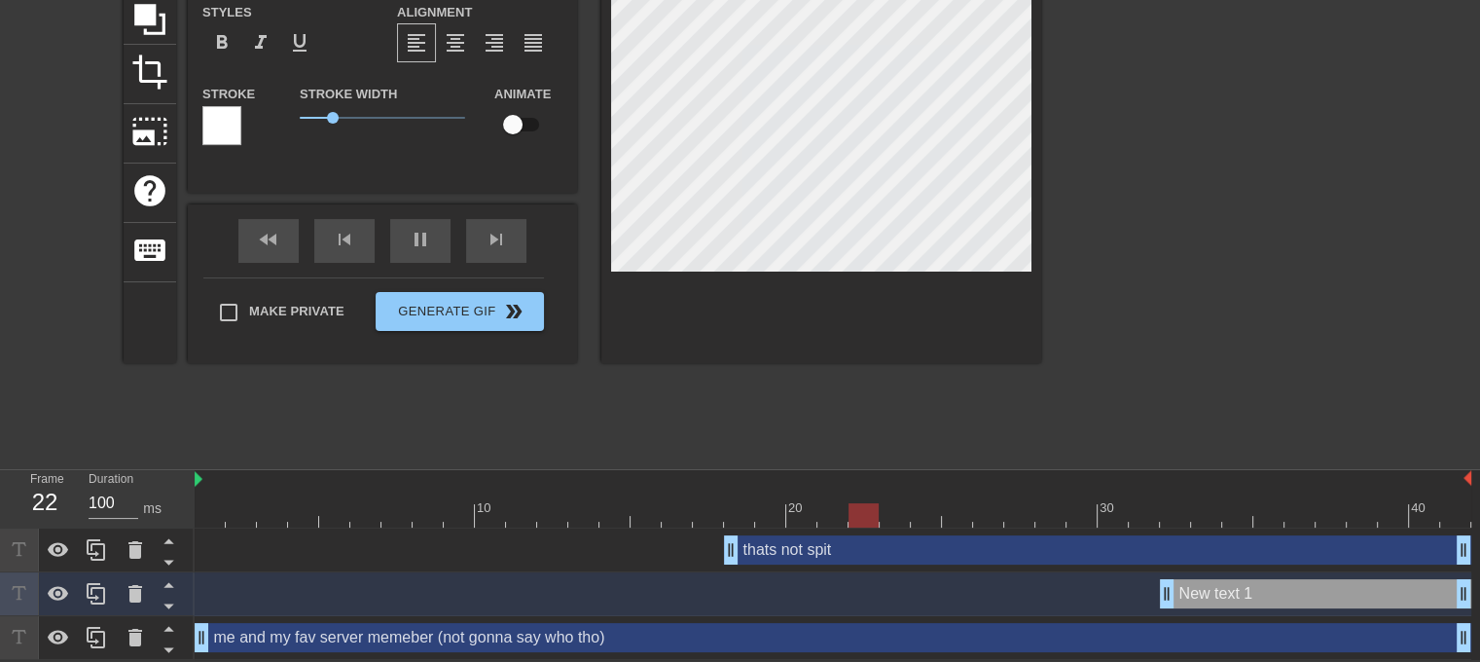
click at [1254, 591] on div "New text 1 drag_handle drag_handle" at bounding box center [1315, 593] width 311 height 29
drag, startPoint x: 1339, startPoint y: 600, endPoint x: 135, endPoint y: 594, distance: 1204.0
click at [135, 594] on icon at bounding box center [135, 594] width 14 height 18
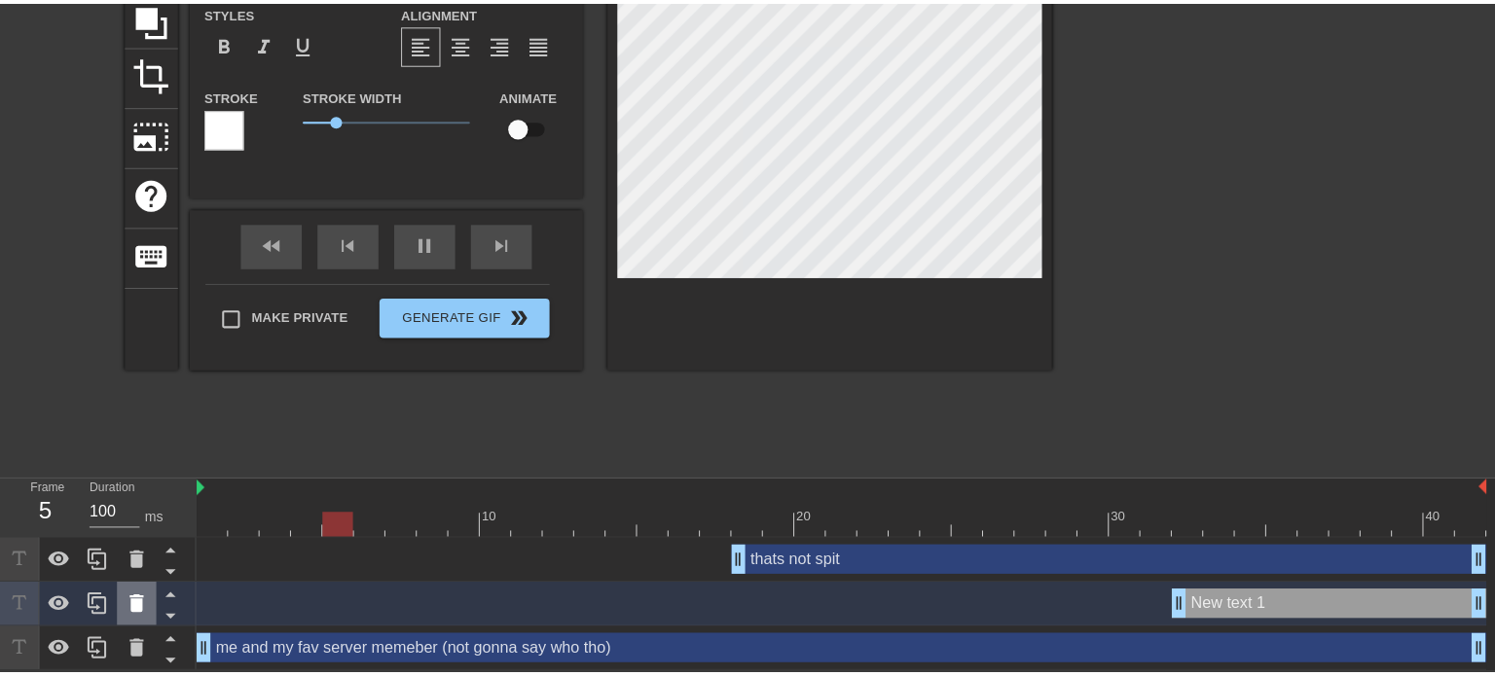
scroll to position [191, 0]
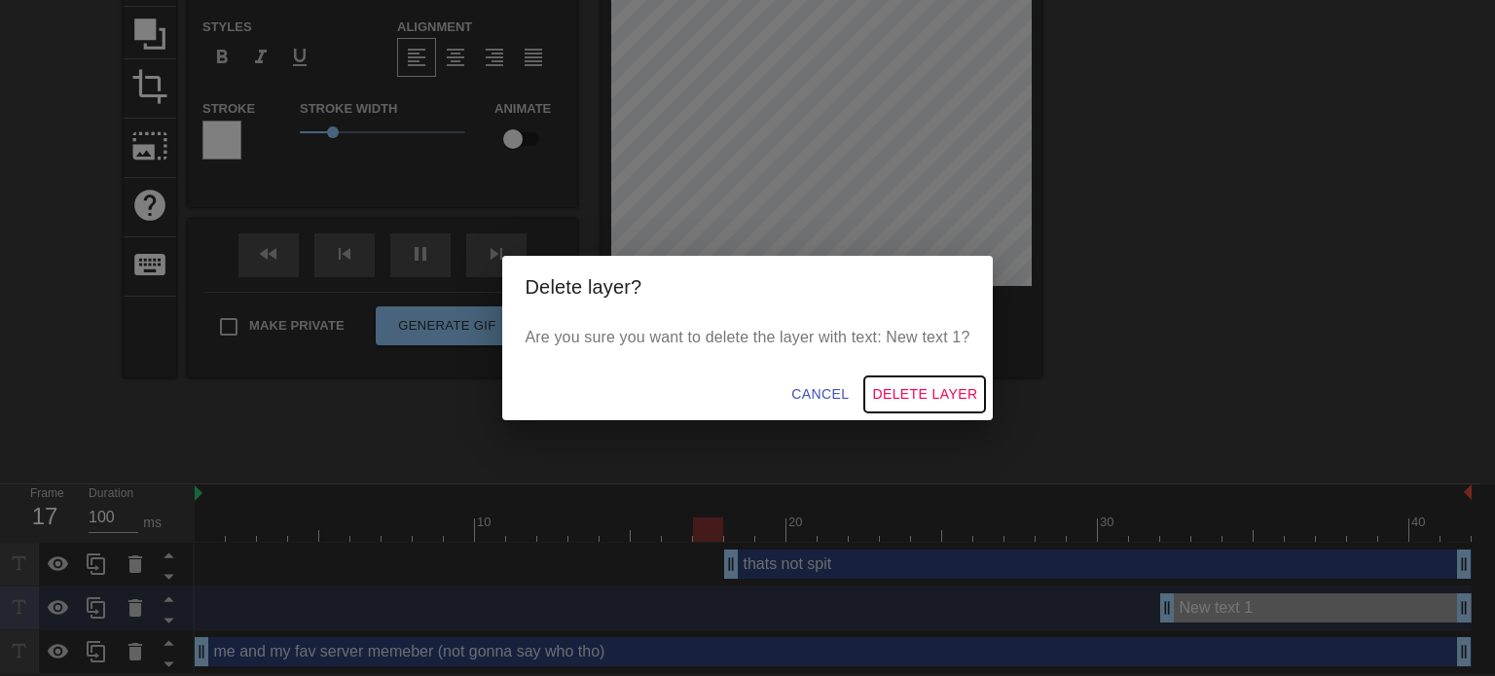
click at [939, 384] on span "Delete Layer" at bounding box center [924, 394] width 105 height 24
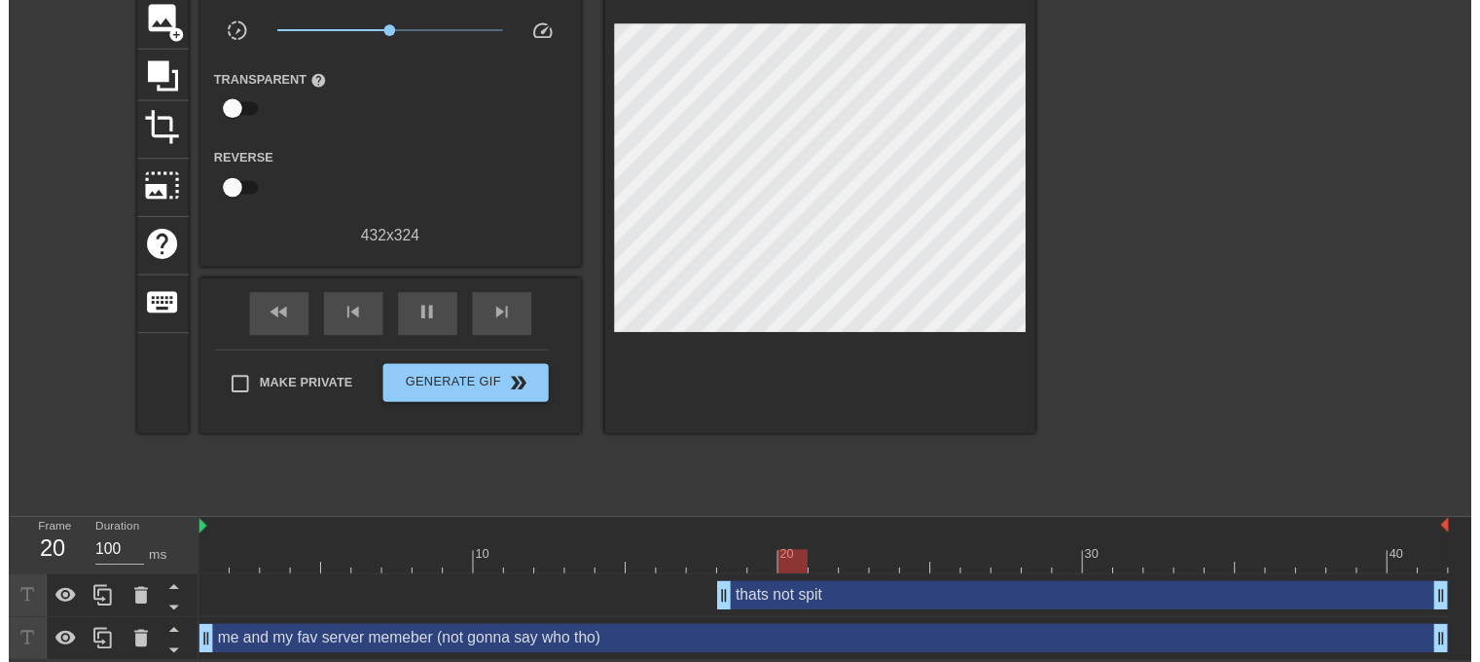
scroll to position [161, 0]
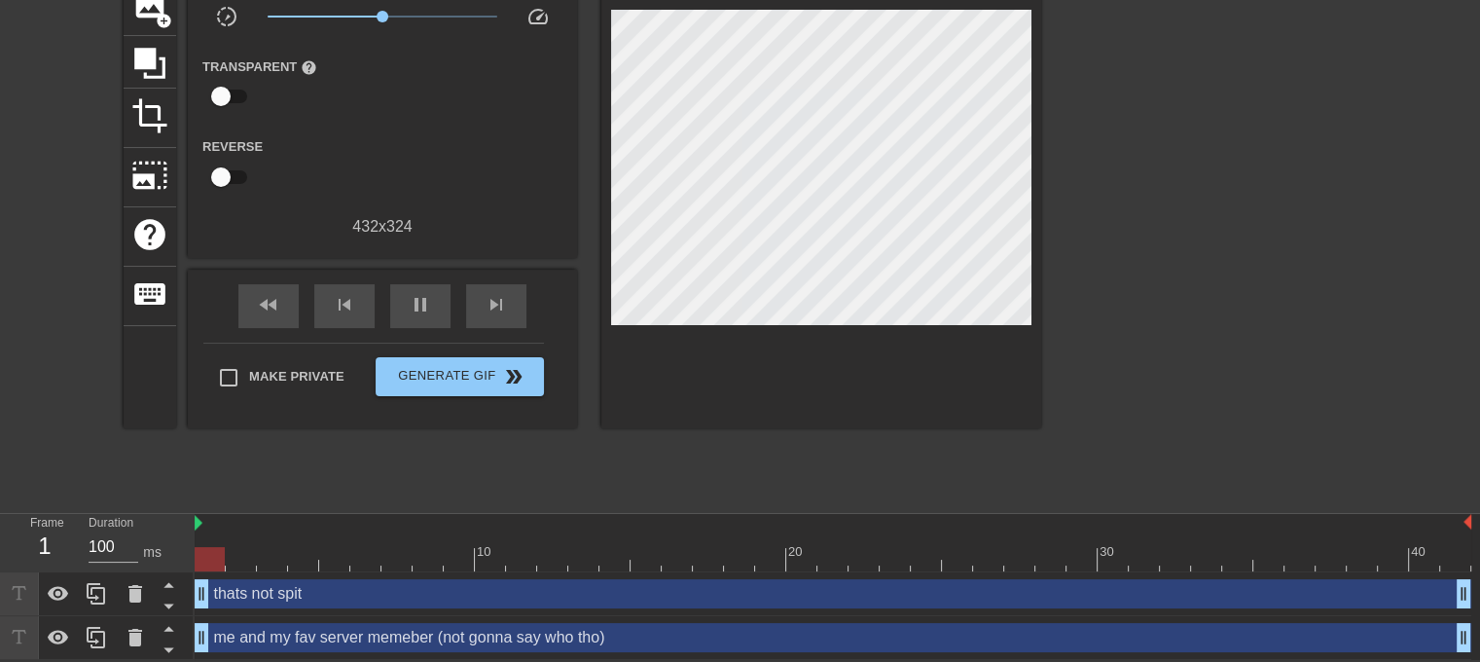
drag, startPoint x: 733, startPoint y: 590, endPoint x: 109, endPoint y: 516, distance: 628.2
click at [109, 516] on div "Frame 1 Duration 100 ms 10 20 30 40 thats not spit drag_handle drag_handle me a…" at bounding box center [740, 587] width 1480 height 146
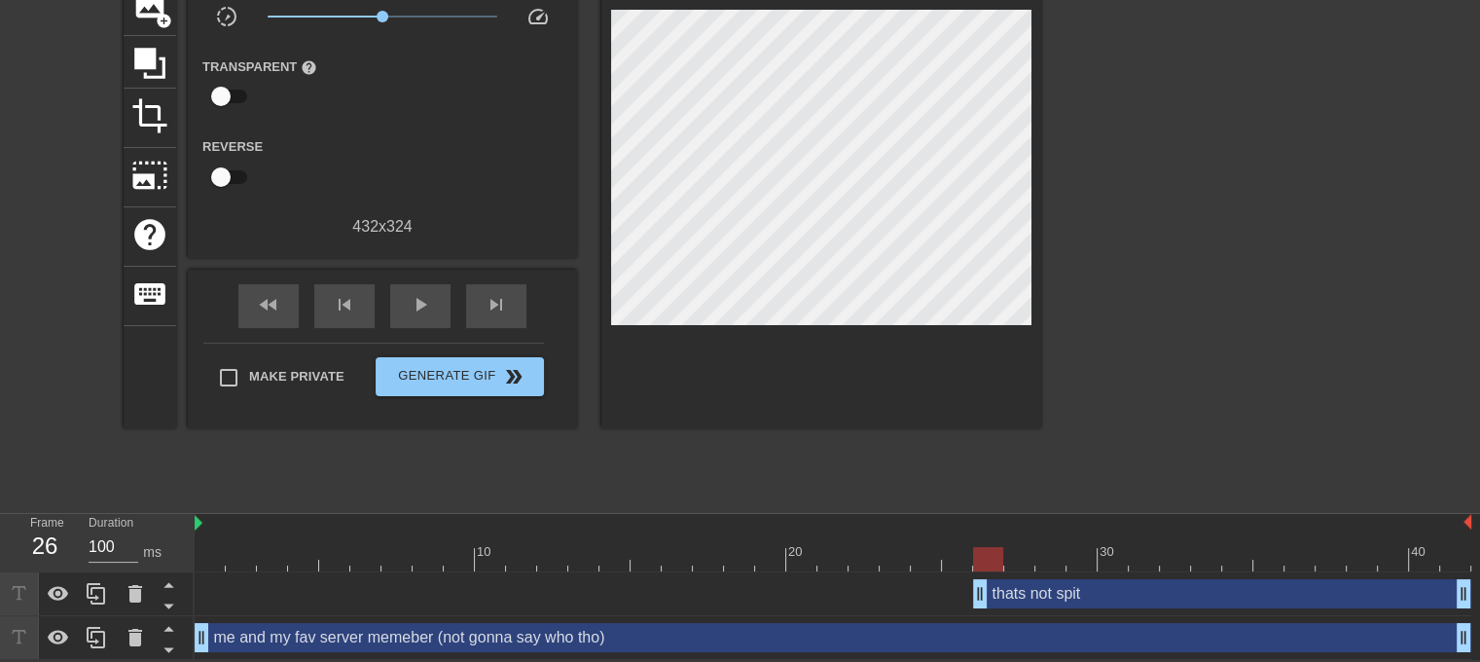
drag, startPoint x: 210, startPoint y: 593, endPoint x: 1001, endPoint y: 575, distance: 790.5
click at [1001, 575] on div "thats not spit drag_handle drag_handle" at bounding box center [833, 594] width 1277 height 44
drag, startPoint x: 1465, startPoint y: 586, endPoint x: 1361, endPoint y: 575, distance: 104.7
click at [1063, 590] on div "thats not spit drag_handle drag_handle" at bounding box center [1191, 593] width 436 height 29
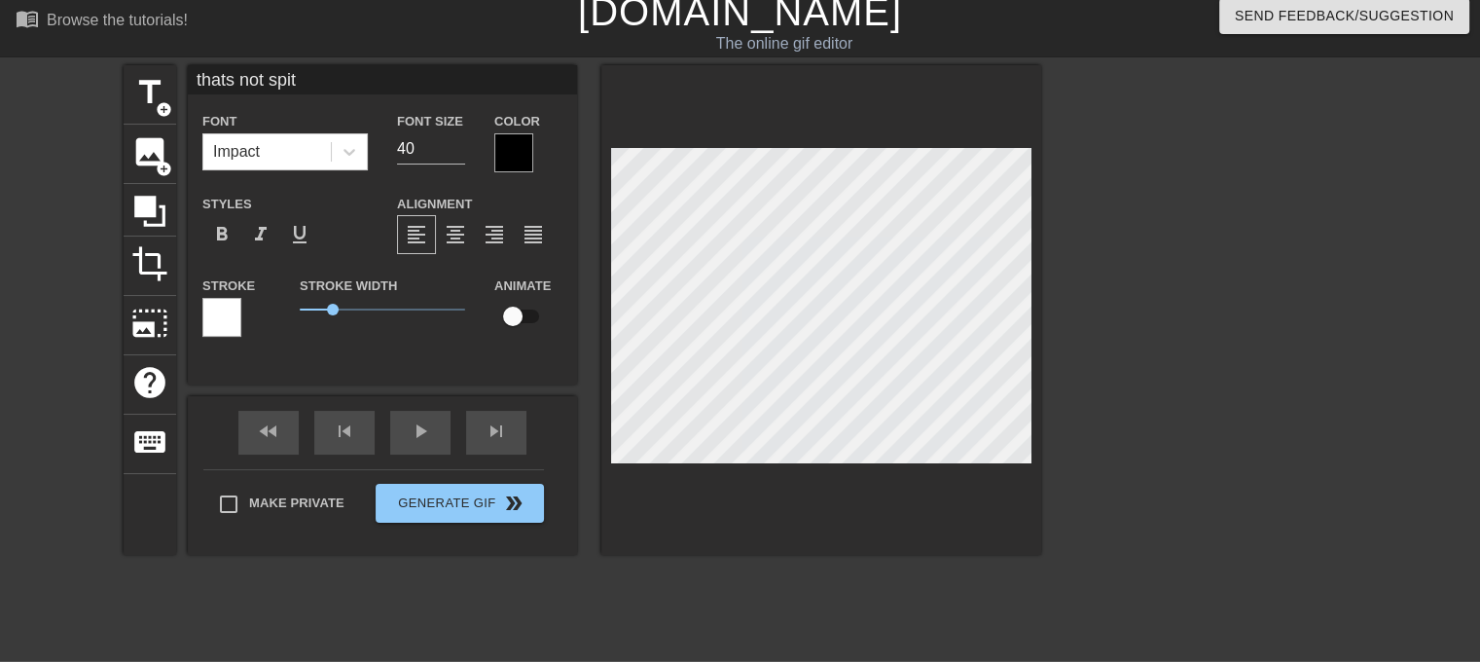
scroll to position [0, 0]
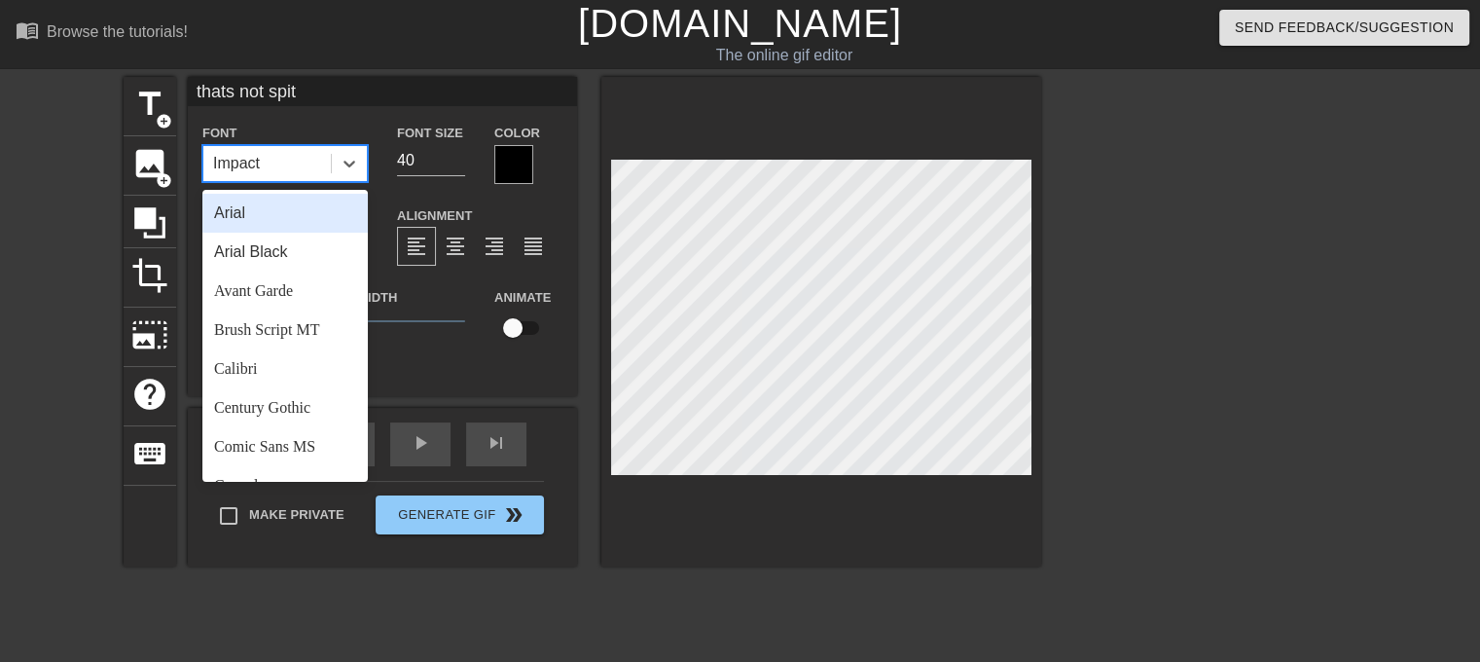
click at [281, 170] on div "Impact" at bounding box center [266, 163] width 127 height 35
click at [261, 224] on div "Arial" at bounding box center [284, 213] width 165 height 39
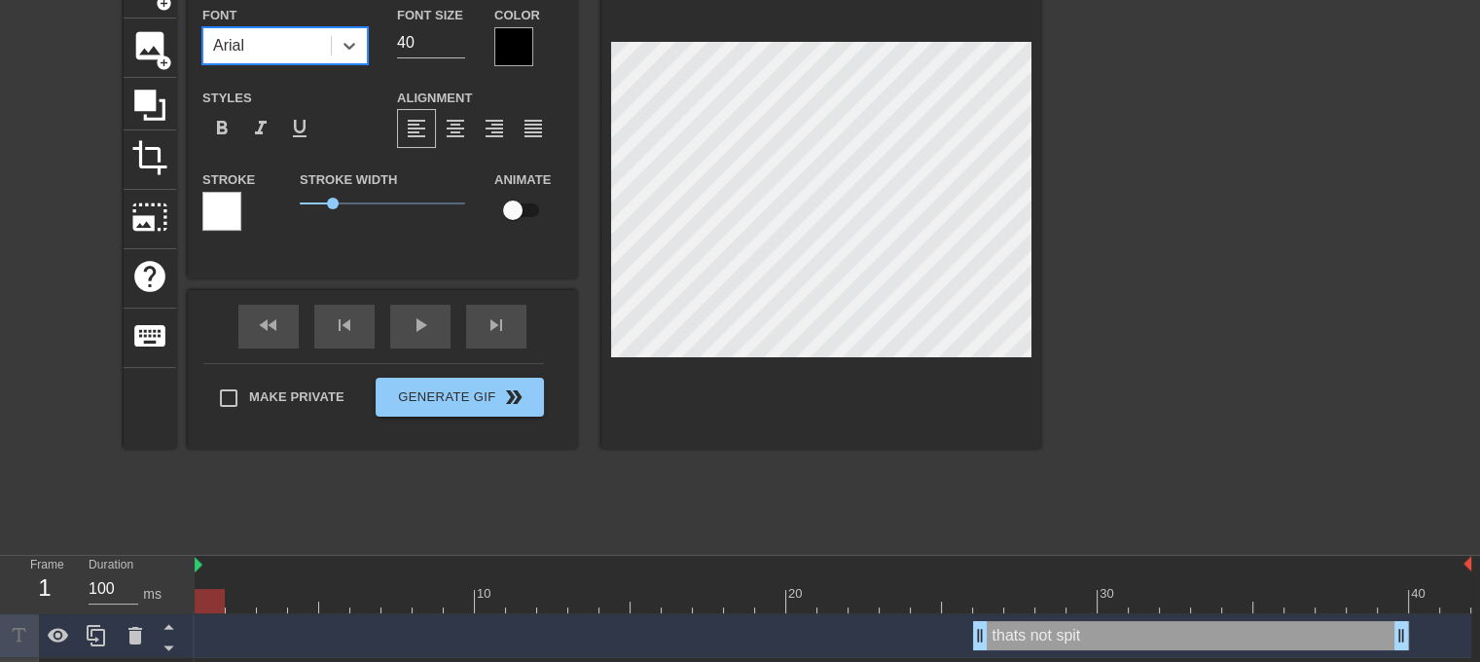
scroll to position [161, 0]
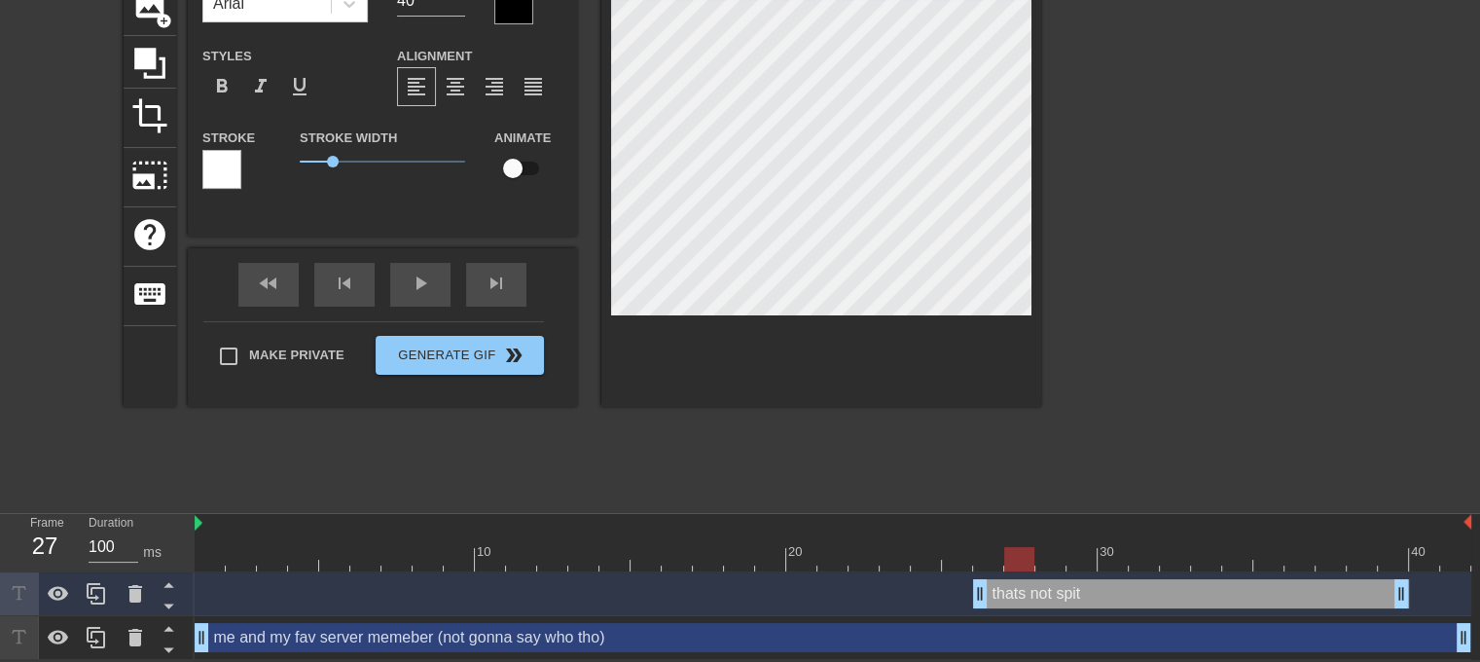
drag, startPoint x: 216, startPoint y: 562, endPoint x: 1013, endPoint y: 583, distance: 797.4
click at [1035, 600] on div "10 20 30 40 thats not spit drag_handle drag_handle me and my fav server memeber…" at bounding box center [838, 587] width 1286 height 146
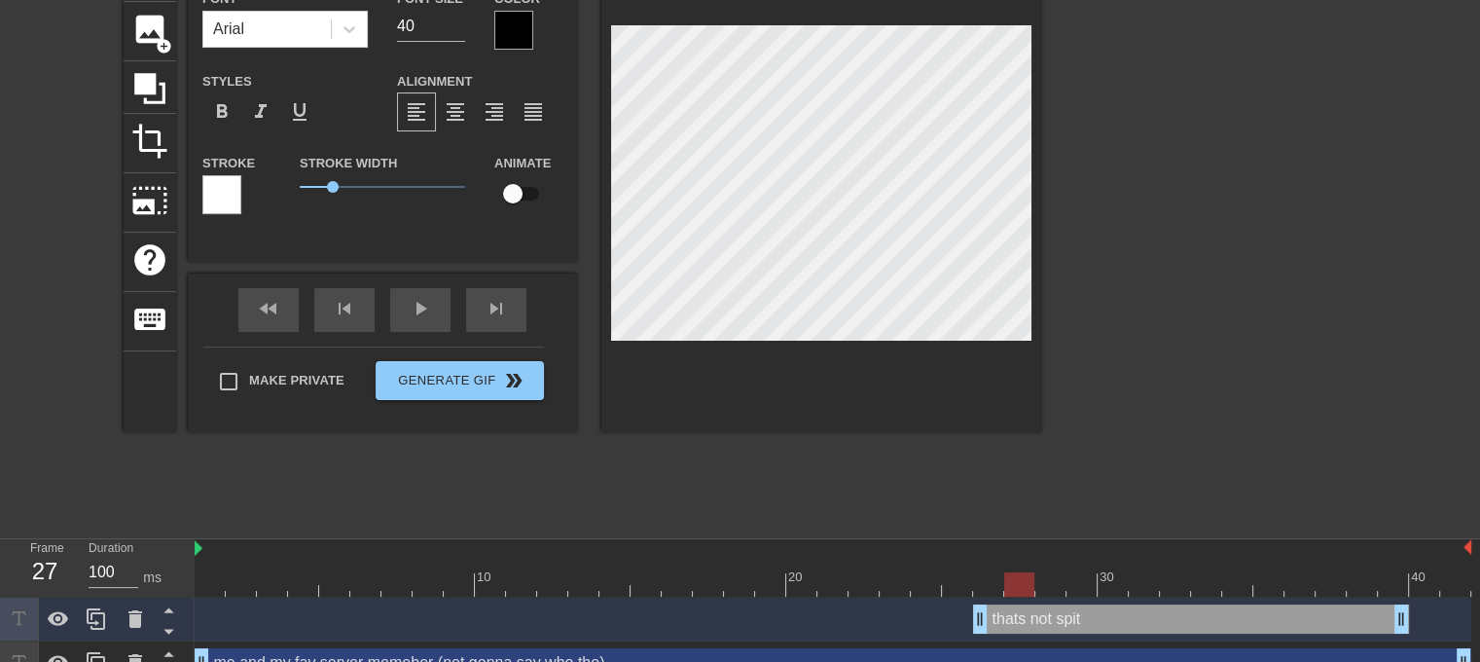
scroll to position [63, 0]
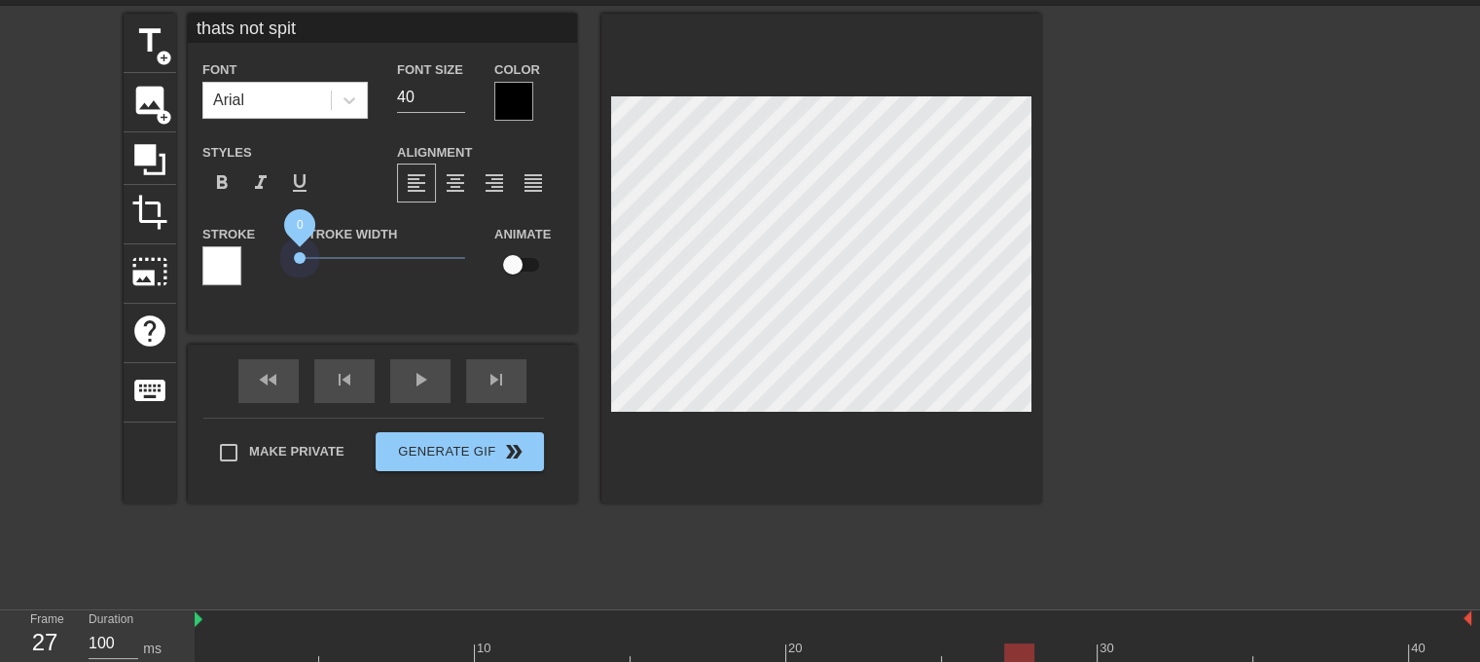
drag, startPoint x: 333, startPoint y: 256, endPoint x: 351, endPoint y: 296, distance: 44.0
click at [233, 257] on div "Stroke Stroke Width 0 Animate" at bounding box center [382, 262] width 389 height 81
click at [438, 96] on input "40" at bounding box center [431, 97] width 68 height 31
click at [459, 100] on input "39" at bounding box center [431, 97] width 68 height 31
click at [464, 100] on input "38" at bounding box center [431, 97] width 68 height 31
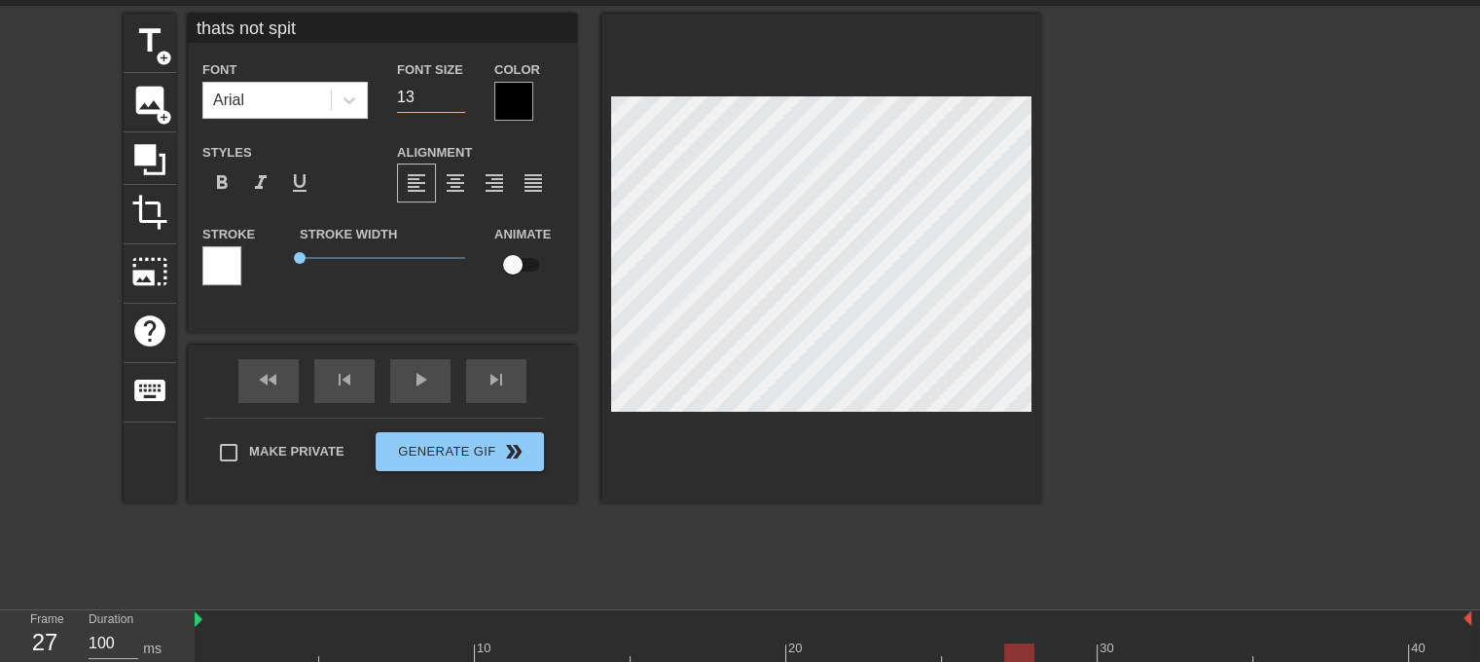
click at [464, 102] on input "13" at bounding box center [431, 97] width 68 height 31
click at [460, 89] on input "24" at bounding box center [431, 97] width 68 height 31
click at [460, 89] on input "25" at bounding box center [431, 97] width 68 height 31
click at [460, 89] on input "26" at bounding box center [431, 97] width 68 height 31
click at [460, 89] on input "27" at bounding box center [431, 97] width 68 height 31
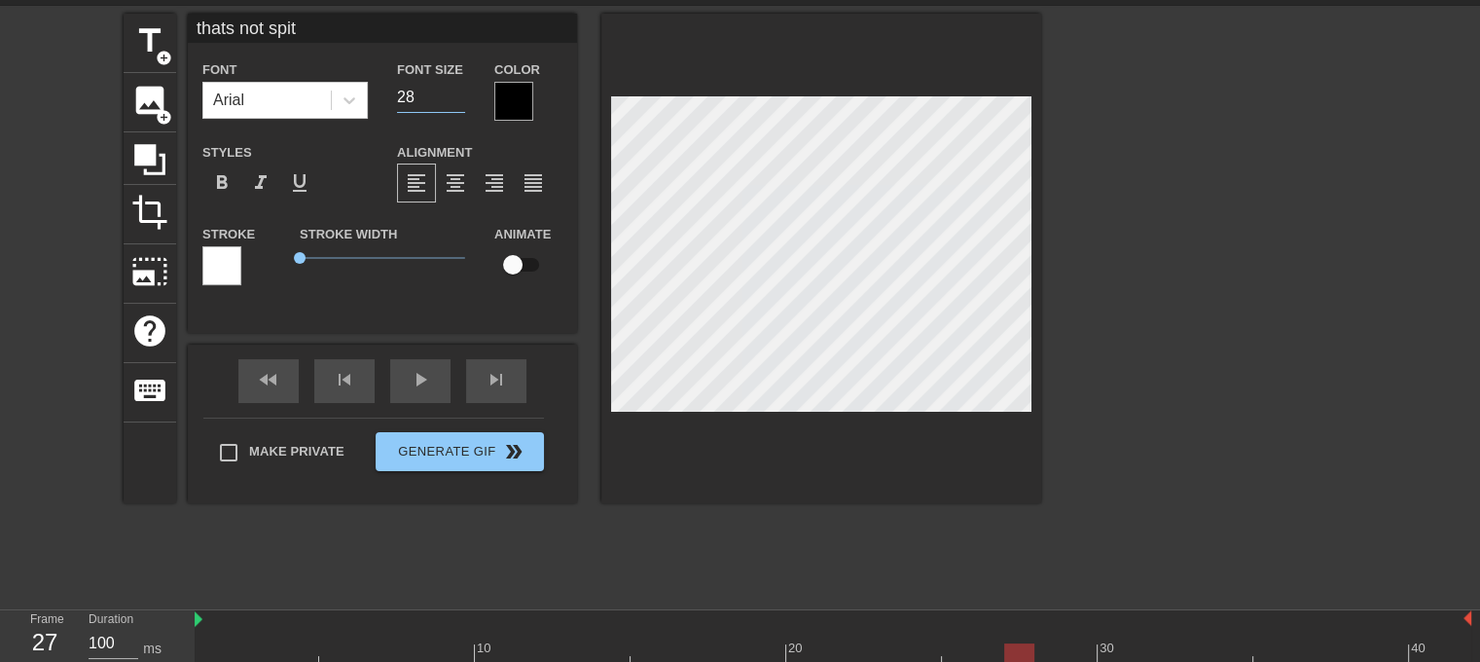
click at [460, 89] on input "28" at bounding box center [431, 97] width 68 height 31
click at [460, 89] on input "29" at bounding box center [431, 97] width 68 height 31
click at [460, 89] on input "30" at bounding box center [431, 97] width 68 height 31
type input "31"
click at [460, 89] on input "31" at bounding box center [431, 97] width 68 height 31
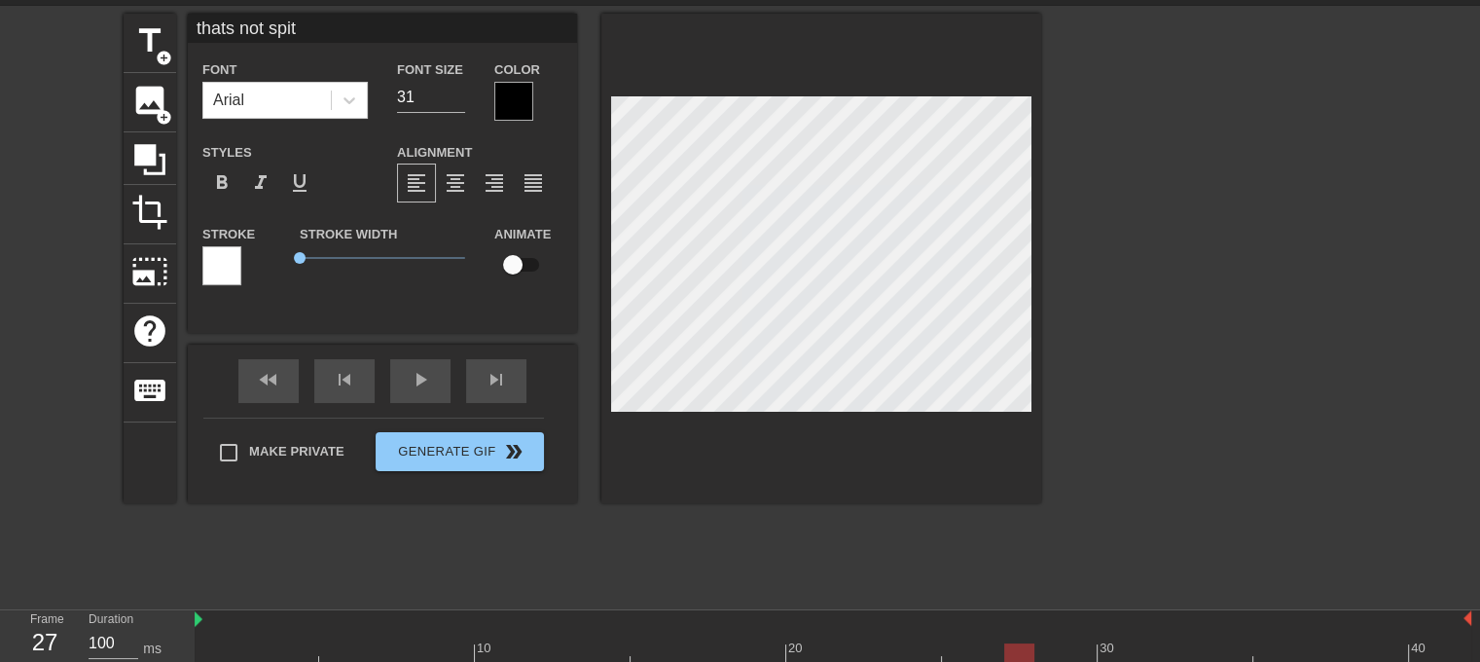
click at [522, 102] on div at bounding box center [513, 101] width 39 height 39
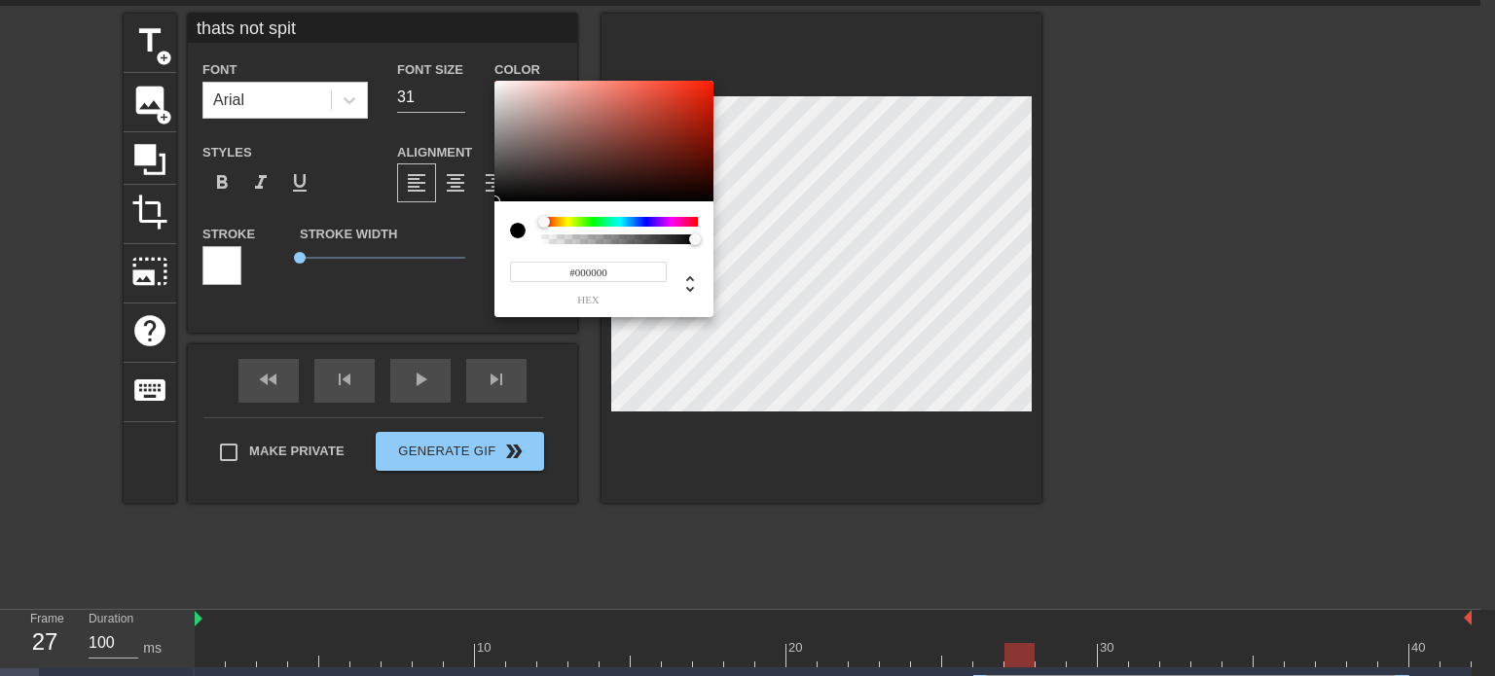
drag, startPoint x: 553, startPoint y: 217, endPoint x: 520, endPoint y: 197, distance: 38.9
click at [522, 212] on div "#000000 hex" at bounding box center [603, 259] width 219 height 116
type input "#878787"
drag, startPoint x: 518, startPoint y: 178, endPoint x: 489, endPoint y: 138, distance: 49.4
click at [489, 138] on div "#878787 hex" at bounding box center [747, 338] width 1495 height 676
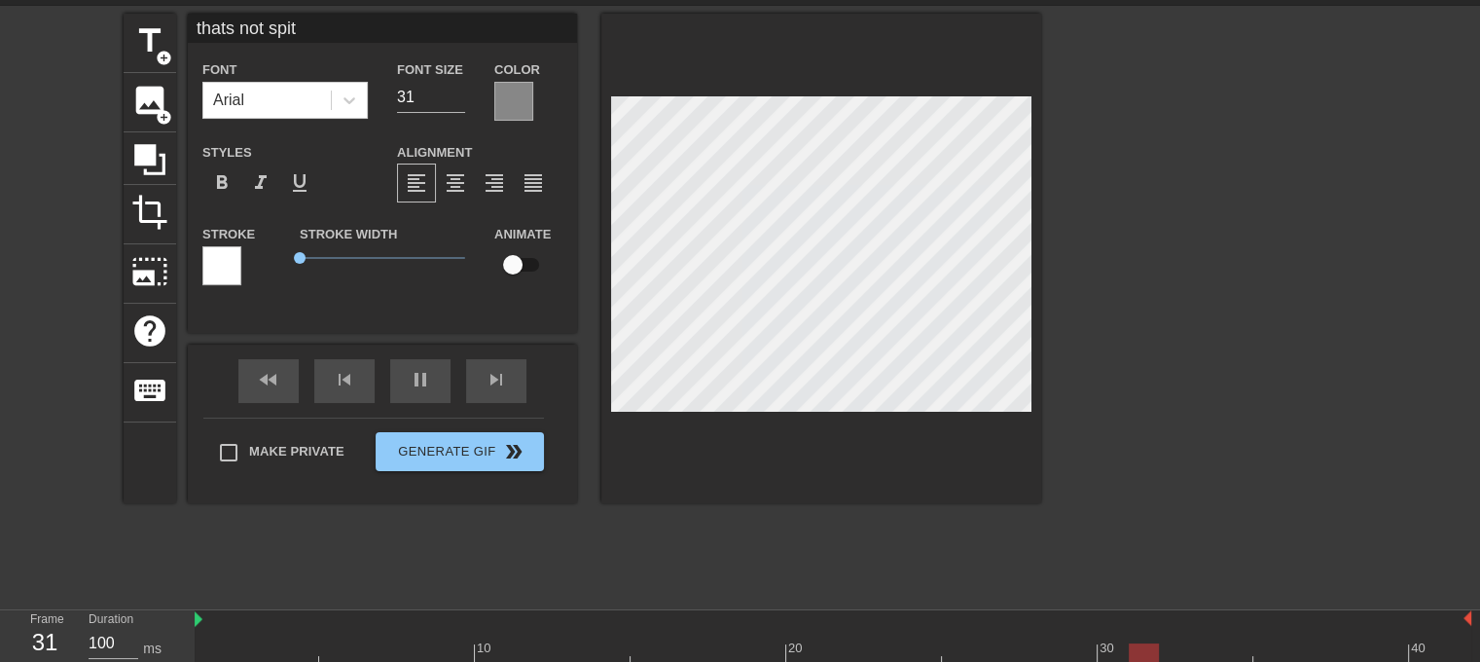
click at [1121, 352] on div at bounding box center [1211, 306] width 292 height 584
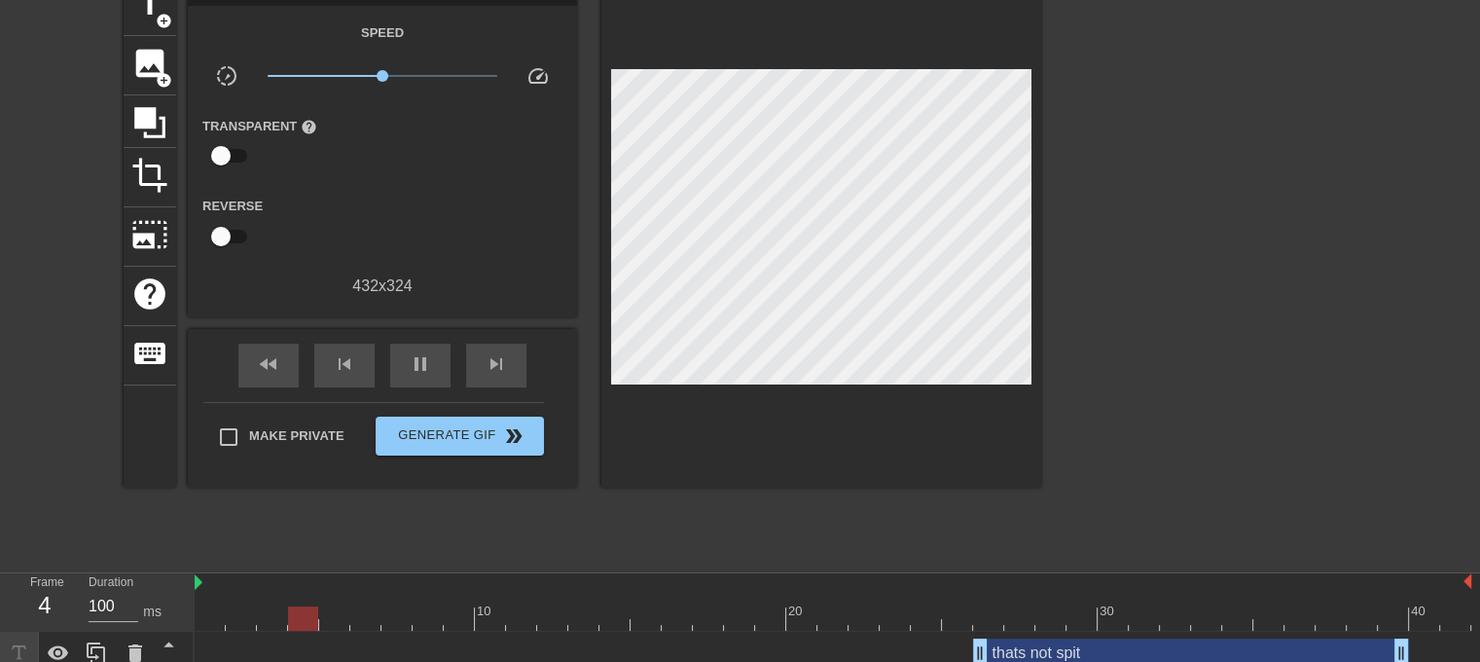
scroll to position [161, 0]
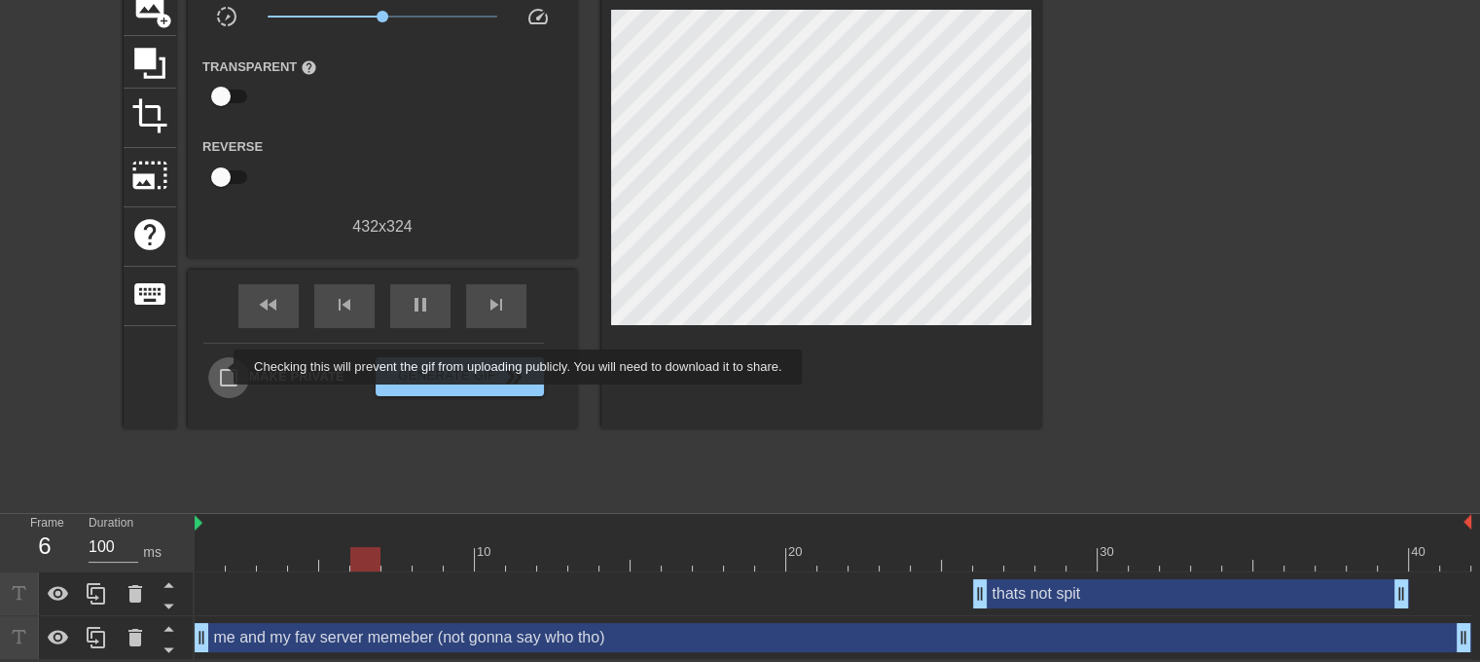
click at [221, 368] on input "Make Private" at bounding box center [228, 377] width 41 height 41
checkbox input "true"
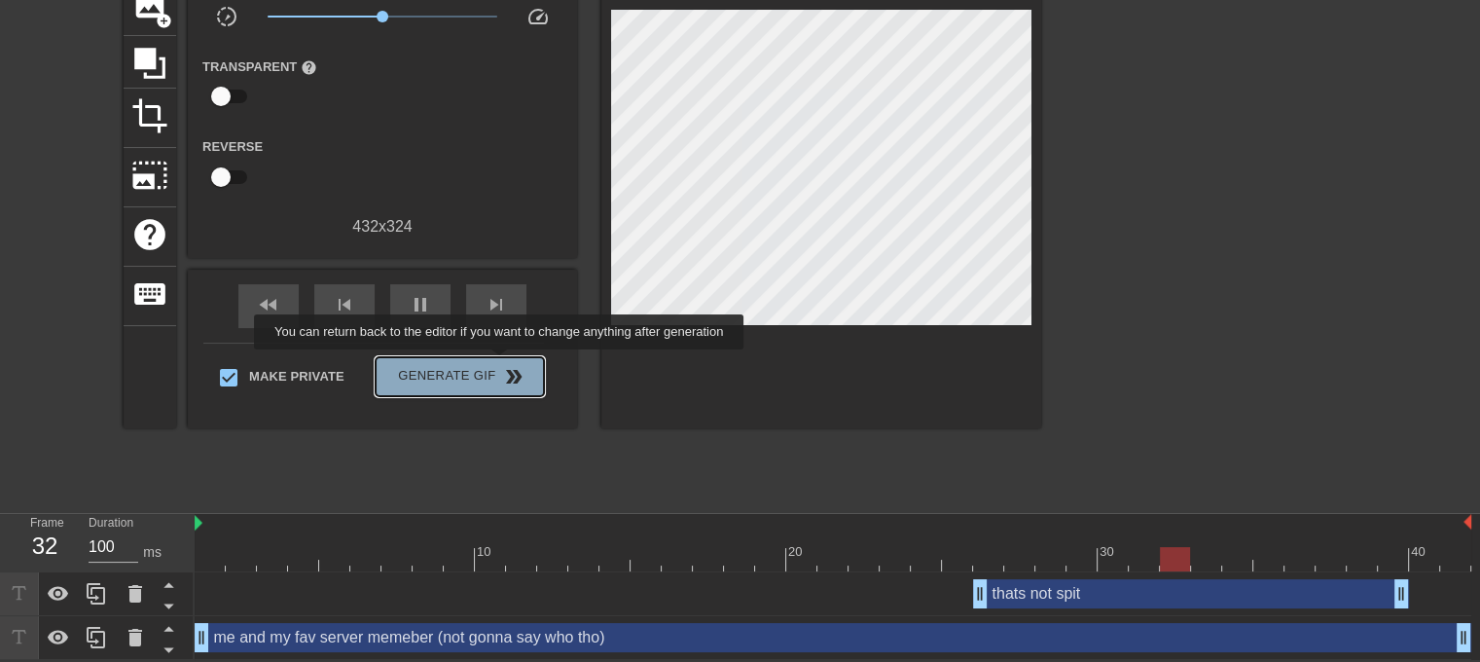
click at [502, 365] on span "double_arrow" at bounding box center [513, 376] width 23 height 23
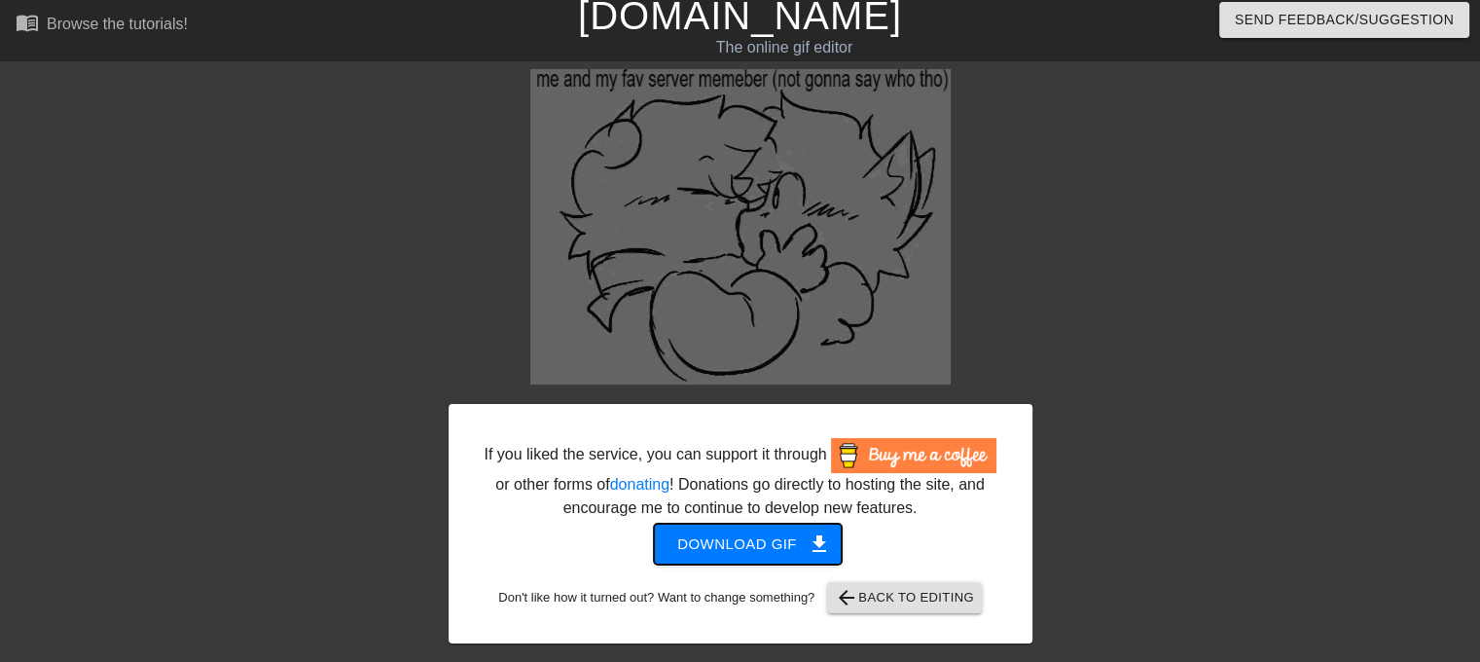
click at [728, 540] on span "Download gif get_app" at bounding box center [747, 543] width 141 height 25
